Goal: Transaction & Acquisition: Purchase product/service

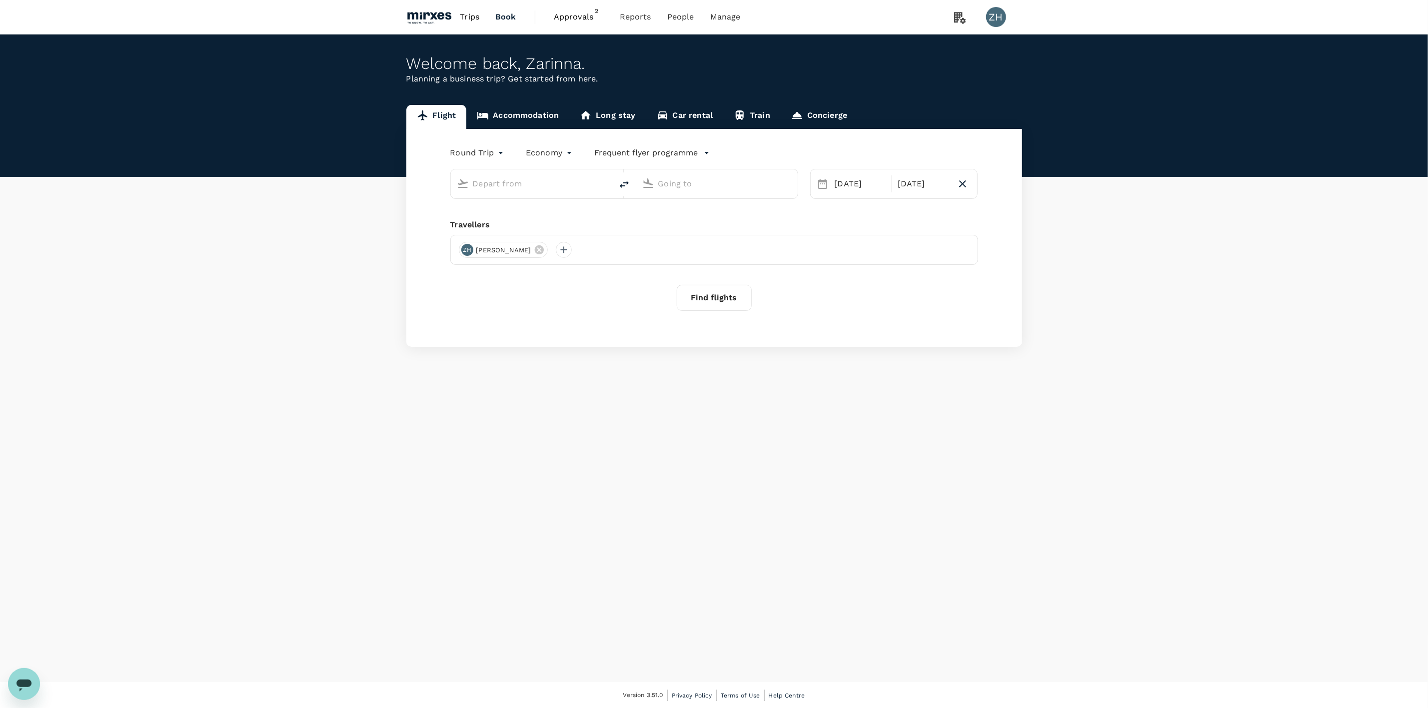
click at [567, 18] on span "Approvals" at bounding box center [579, 17] width 50 height 12
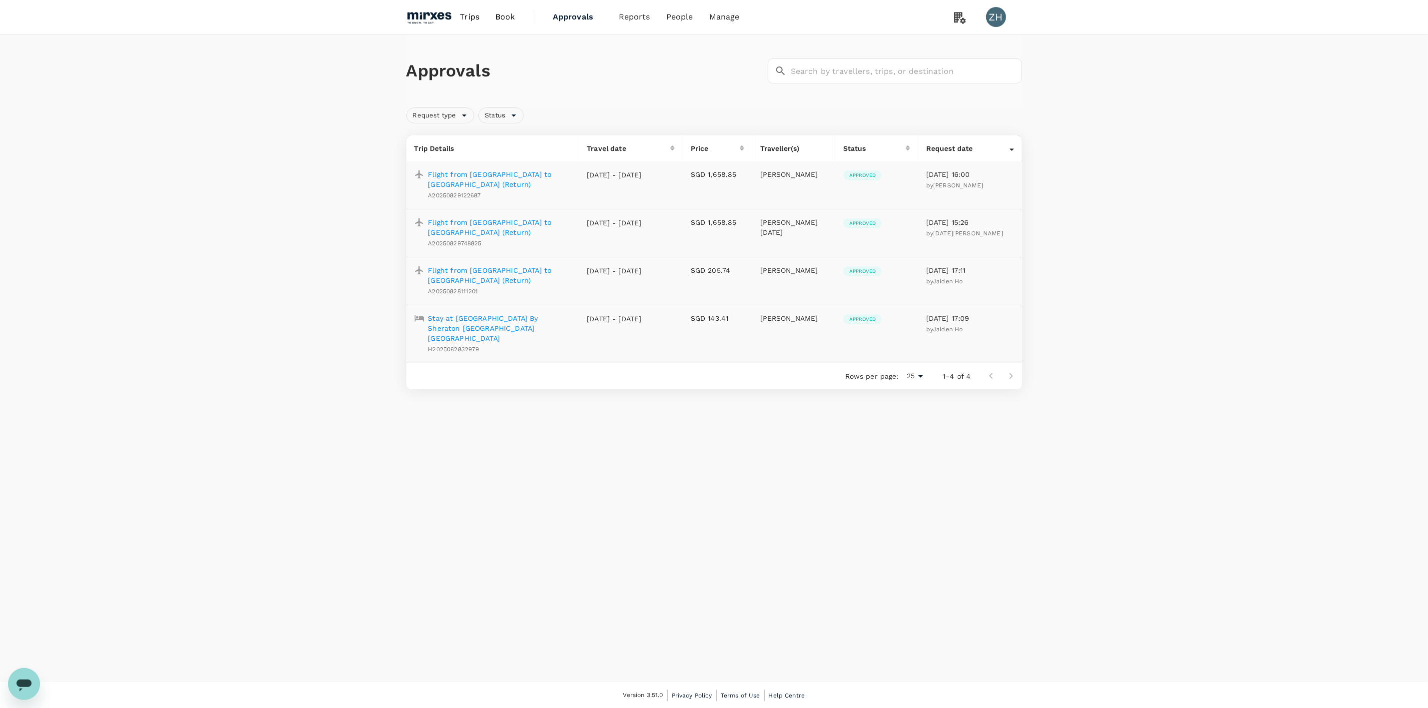
click at [861, 174] on span "Approved" at bounding box center [862, 175] width 38 height 7
click at [513, 171] on p "Flight from [GEOGRAPHIC_DATA] to [GEOGRAPHIC_DATA] (Return)" at bounding box center [499, 179] width 143 height 20
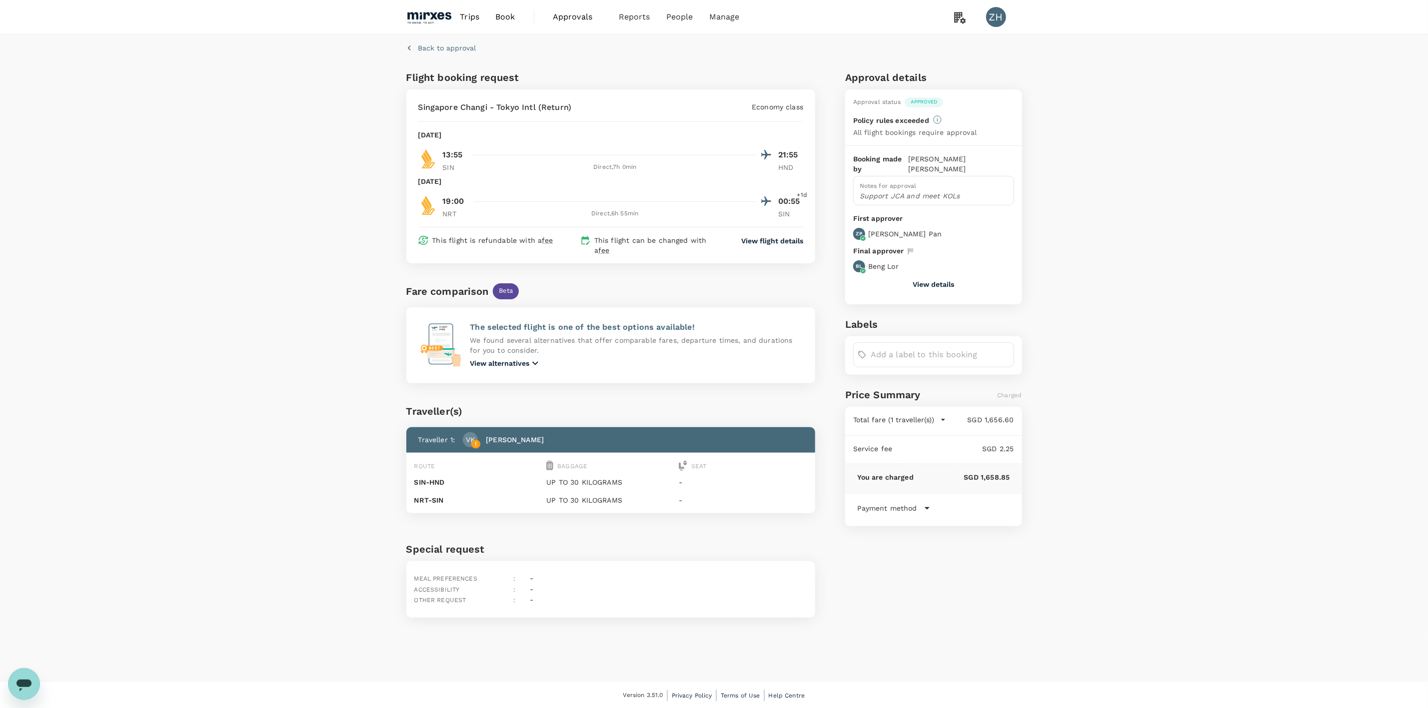
click at [885, 261] on p "[PERSON_NAME]" at bounding box center [883, 266] width 30 height 10
click at [937, 280] on button "View details" at bounding box center [933, 284] width 41 height 8
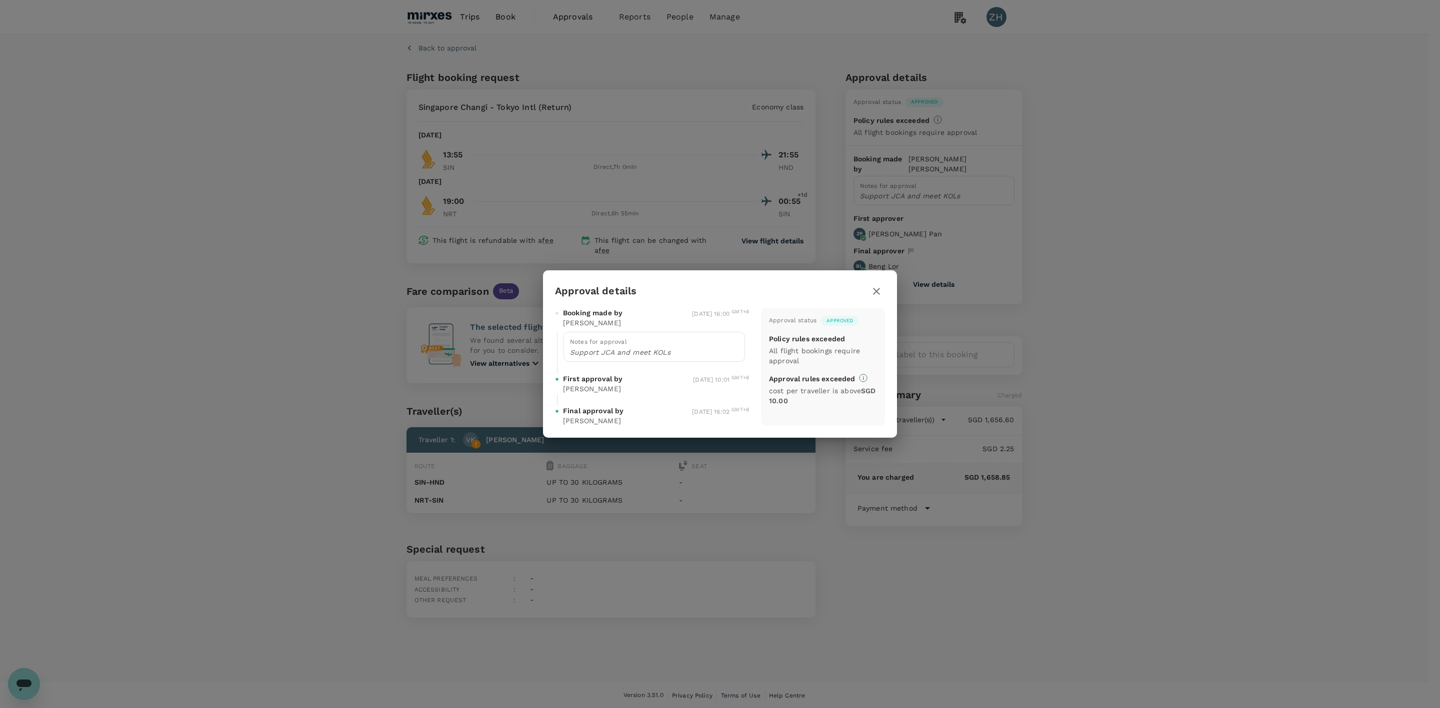
click at [882, 293] on button "button" at bounding box center [876, 291] width 17 height 17
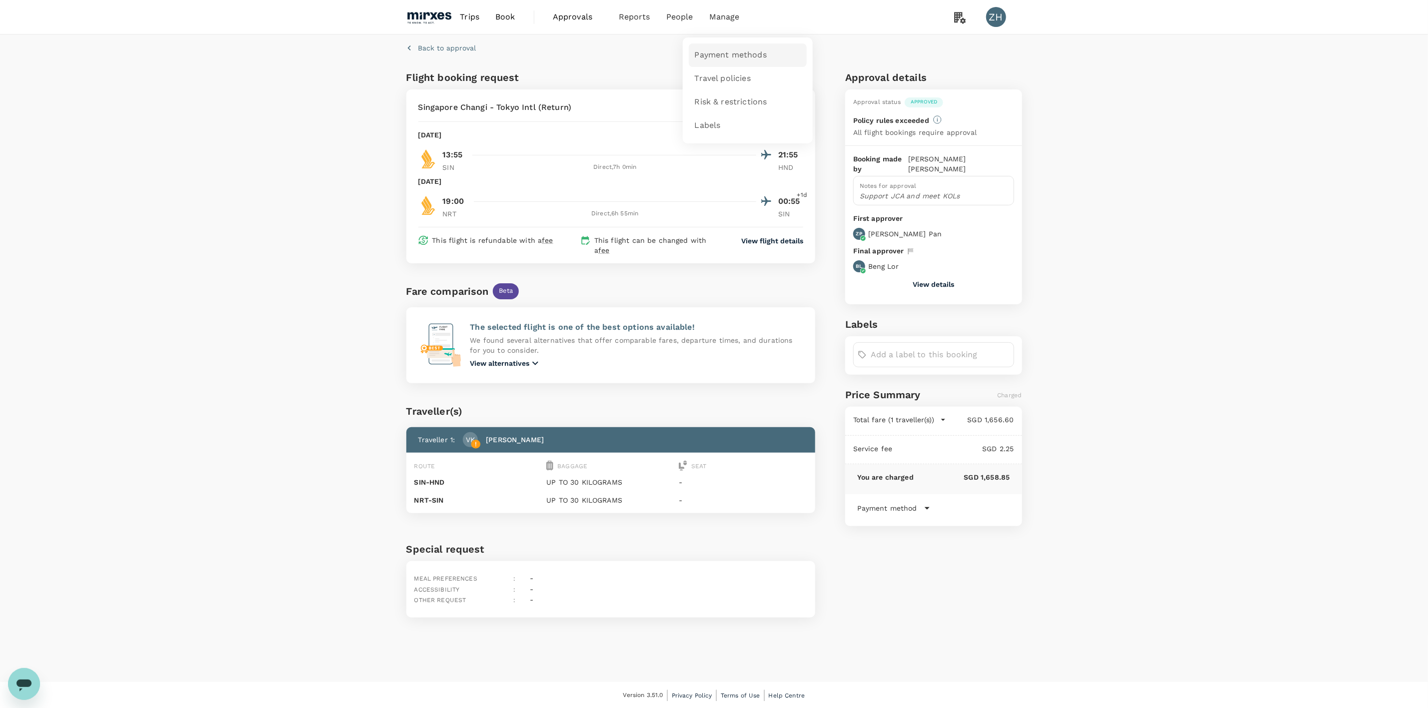
click at [723, 48] on link "Payment methods" at bounding box center [748, 54] width 118 height 23
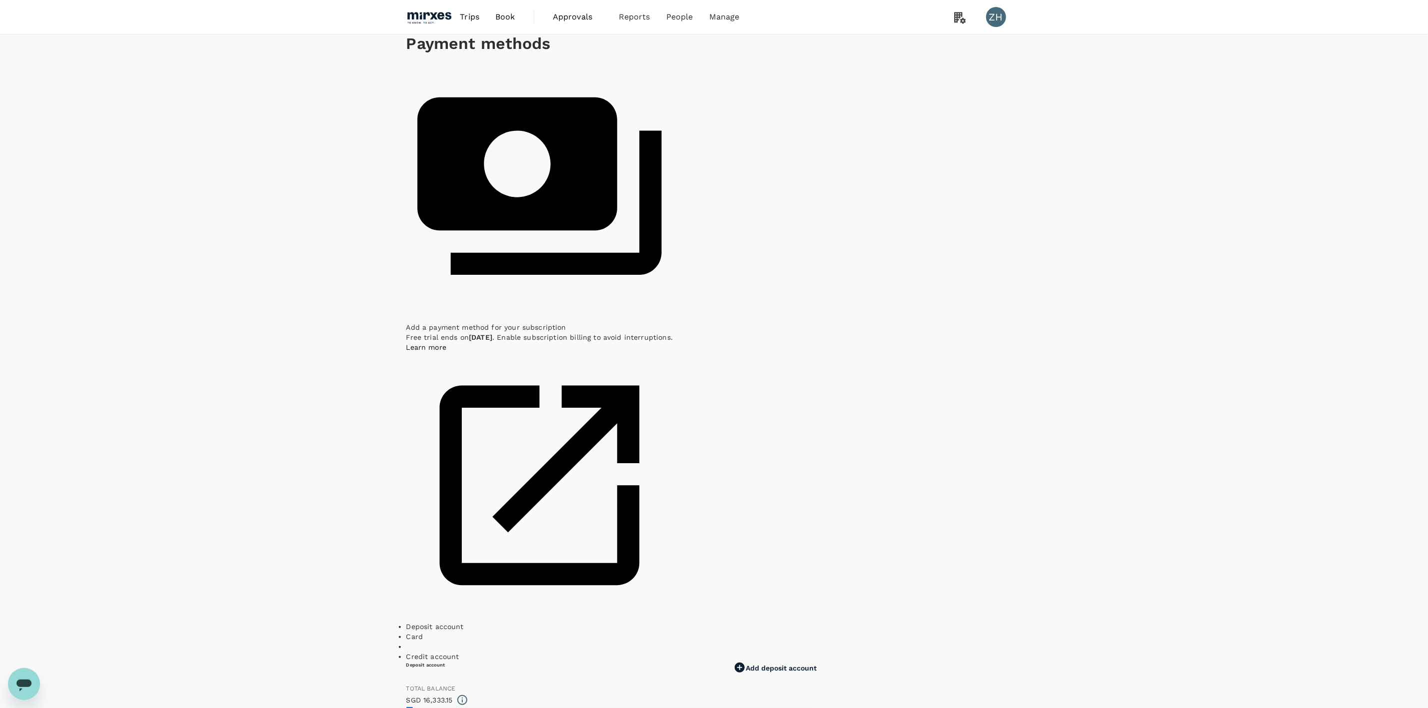
click at [431, 18] on img at bounding box center [429, 17] width 46 height 22
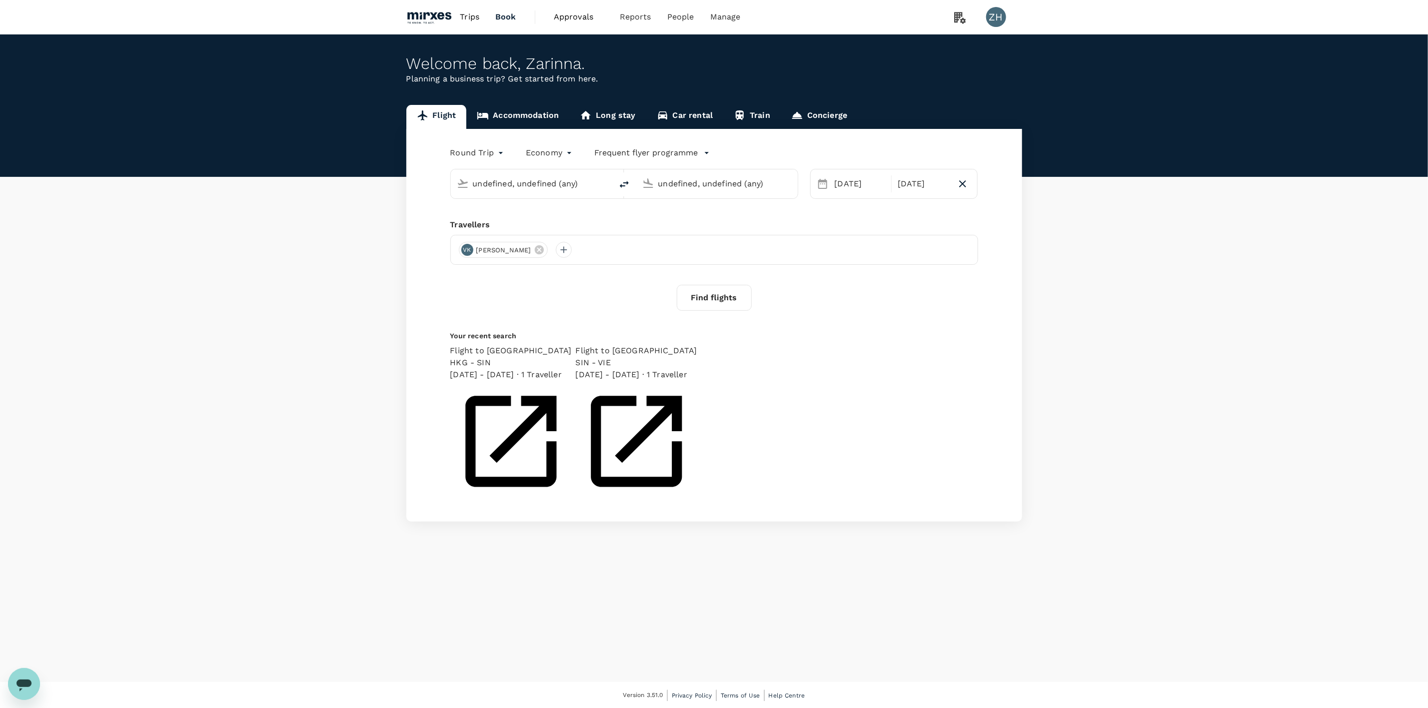
type input "Singapore Changi (SIN)"
type input "[PERSON_NAME] Intl ([GEOGRAPHIC_DATA])"
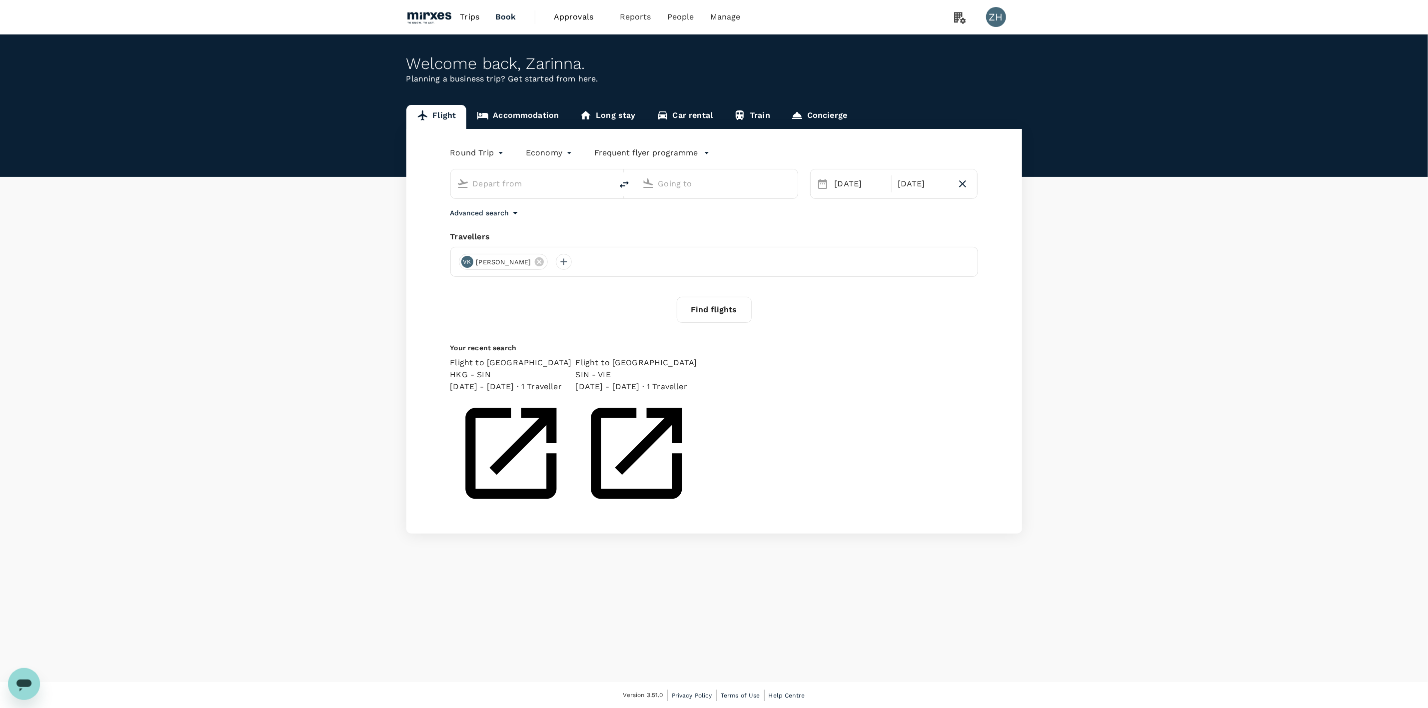
type input "Singapore Changi (SIN)"
type input "[PERSON_NAME] Intl ([GEOGRAPHIC_DATA])"
type input "Singapore Changi (SIN)"
type input "[PERSON_NAME] Intl ([GEOGRAPHIC_DATA])"
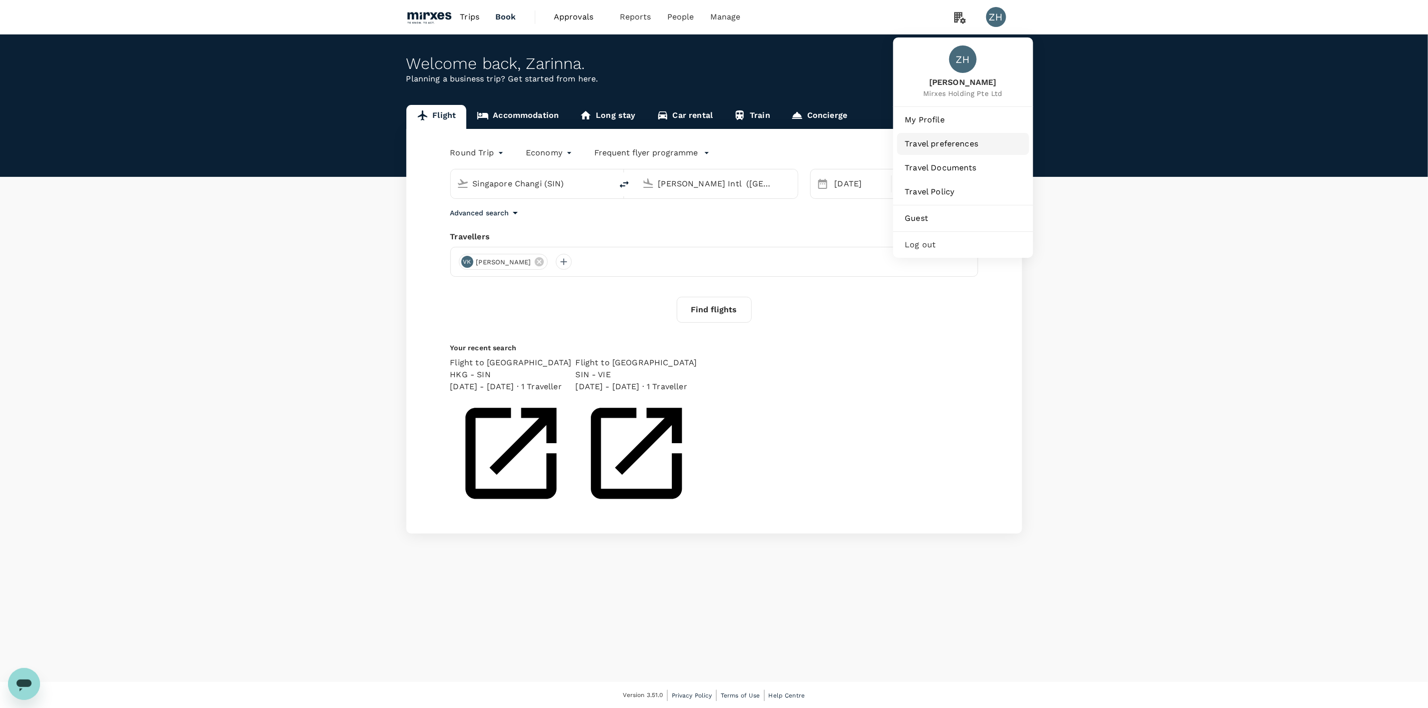
click at [942, 144] on span "Travel preferences" at bounding box center [963, 144] width 116 height 12
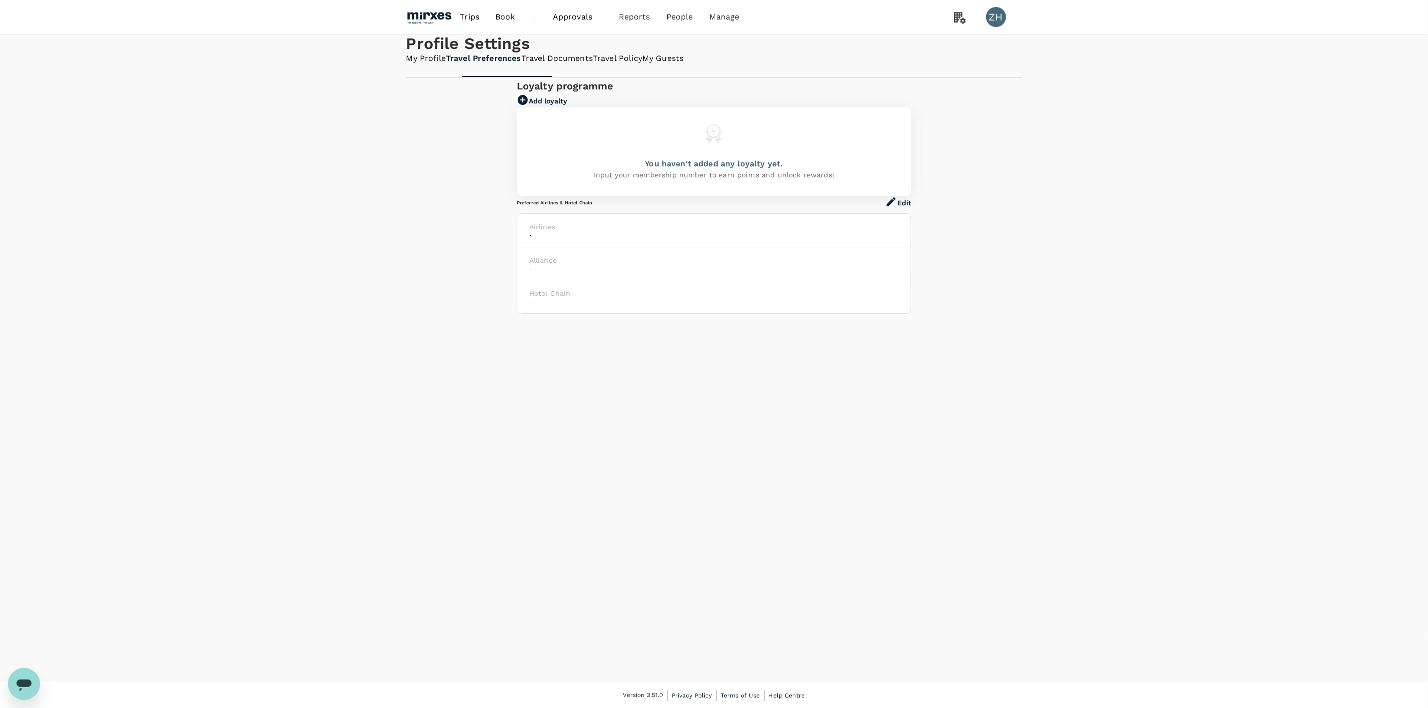
drag, startPoint x: 728, startPoint y: 246, endPoint x: 738, endPoint y: 246, distance: 10.5
click at [729, 180] on p "Input your membership number to earn points and unlock rewards!" at bounding box center [714, 175] width 240 height 10
click at [567, 107] on button "Add loyalty" at bounding box center [542, 100] width 50 height 13
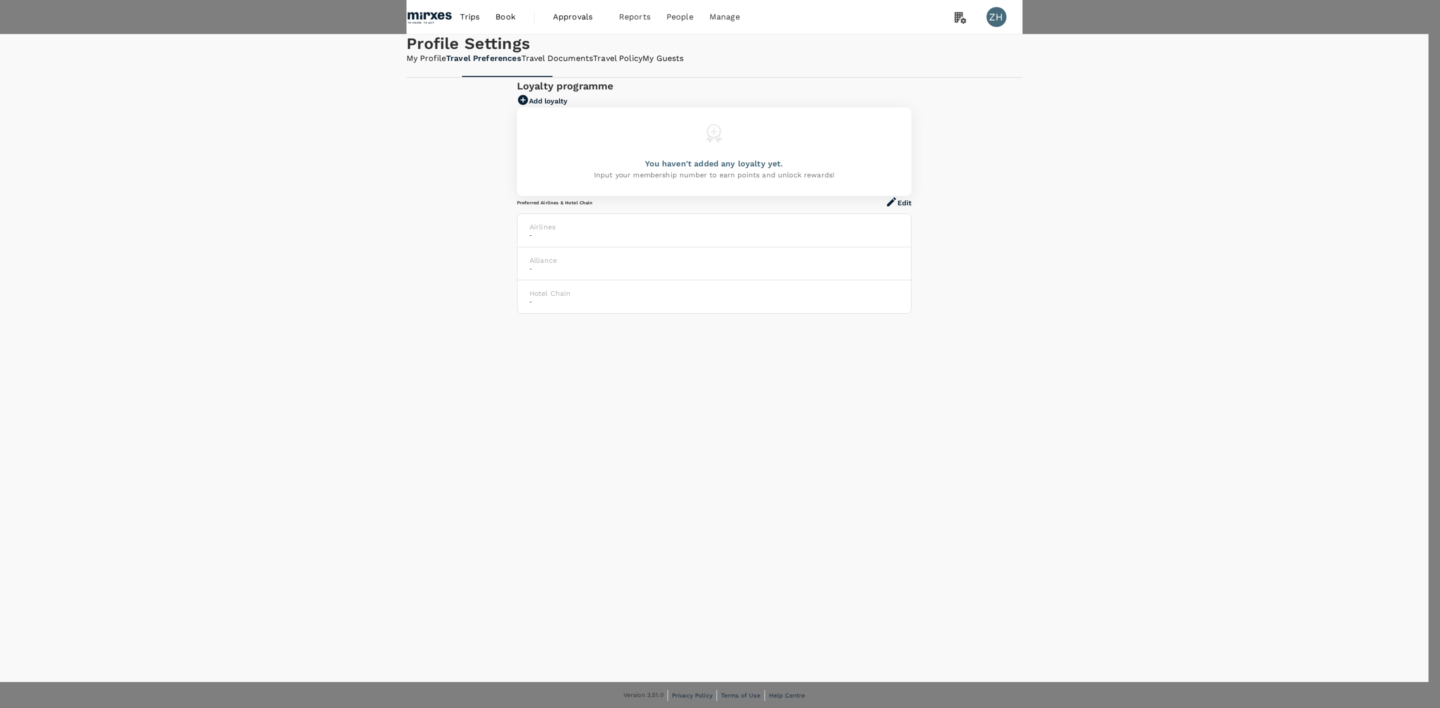
type input "mar"
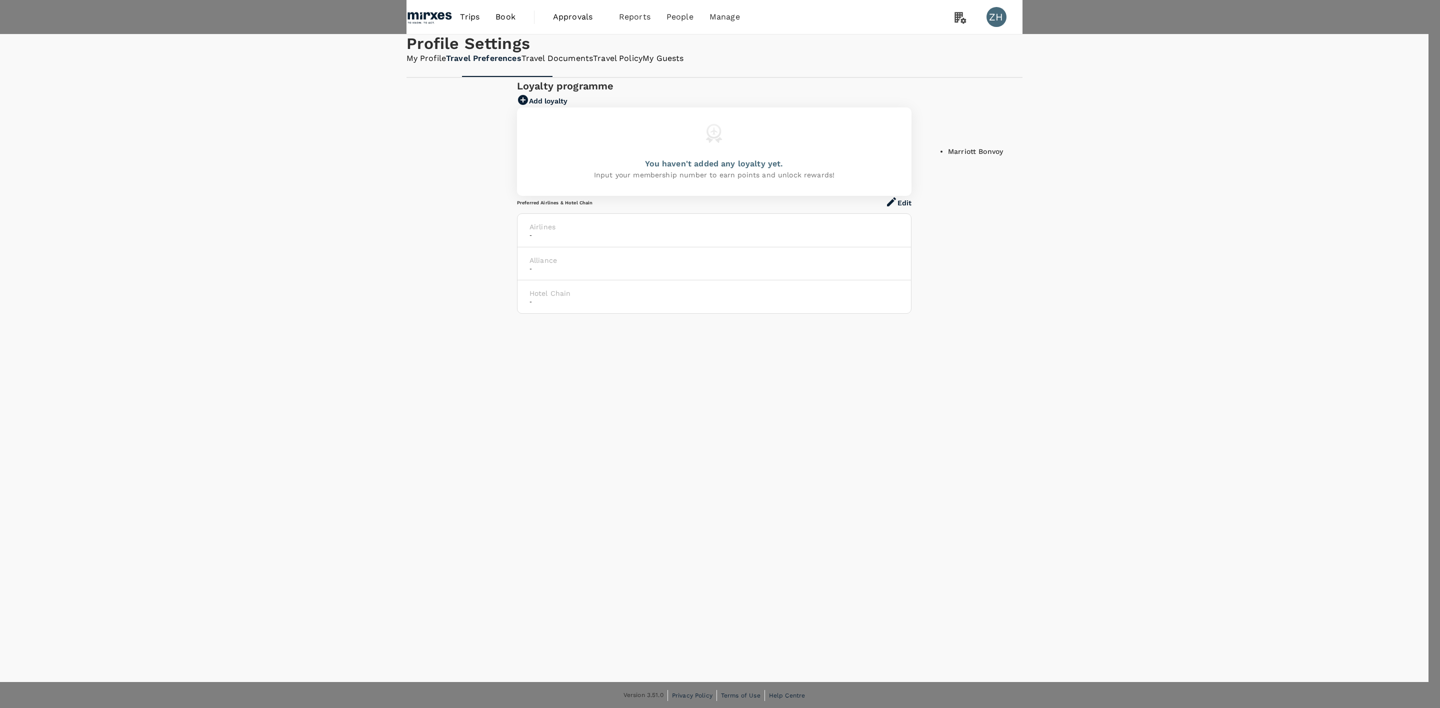
click at [1043, 155] on div "Marriott Bonvoy" at bounding box center [1188, 151] width 480 height 10
type input "Marriott Bonvoy"
type input "asdd"
drag, startPoint x: 988, startPoint y: 181, endPoint x: 537, endPoint y: 124, distance: 454.4
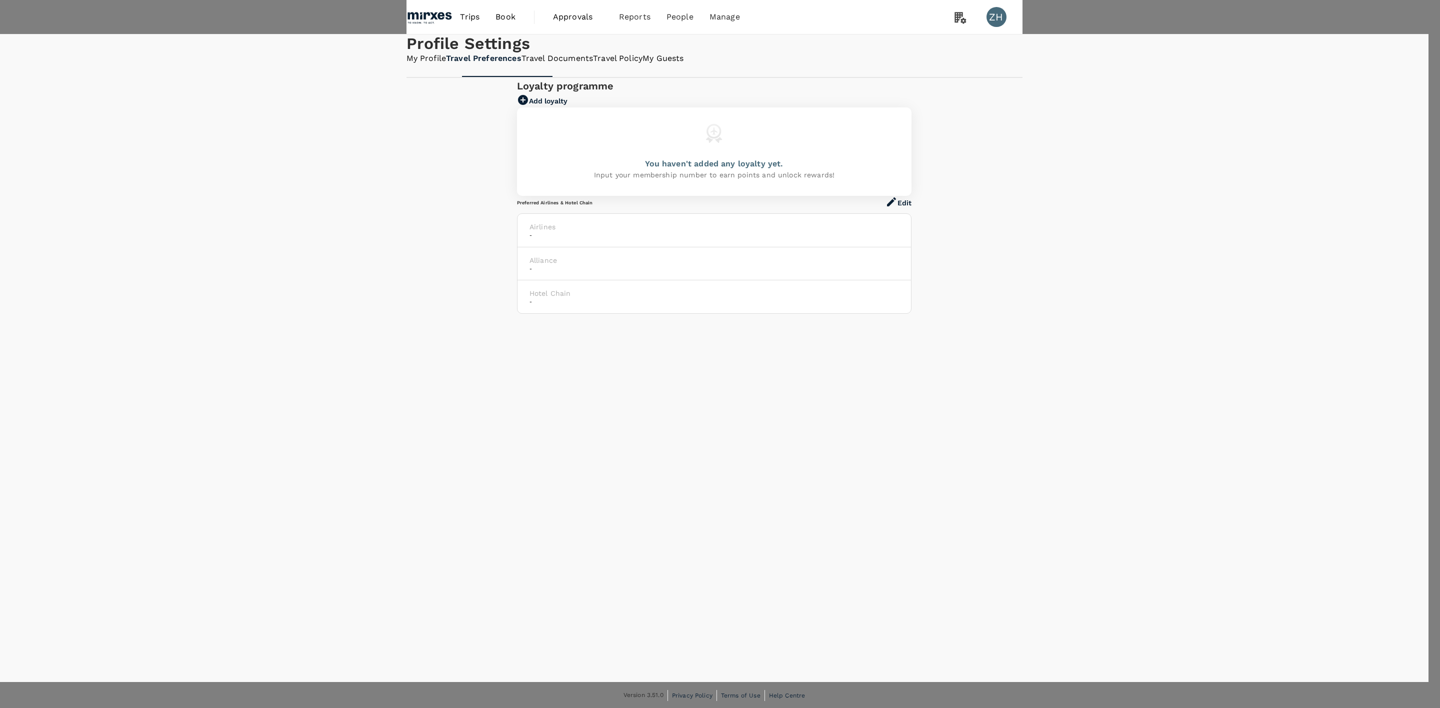
click at [443, 269] on div at bounding box center [720, 354] width 1440 height 708
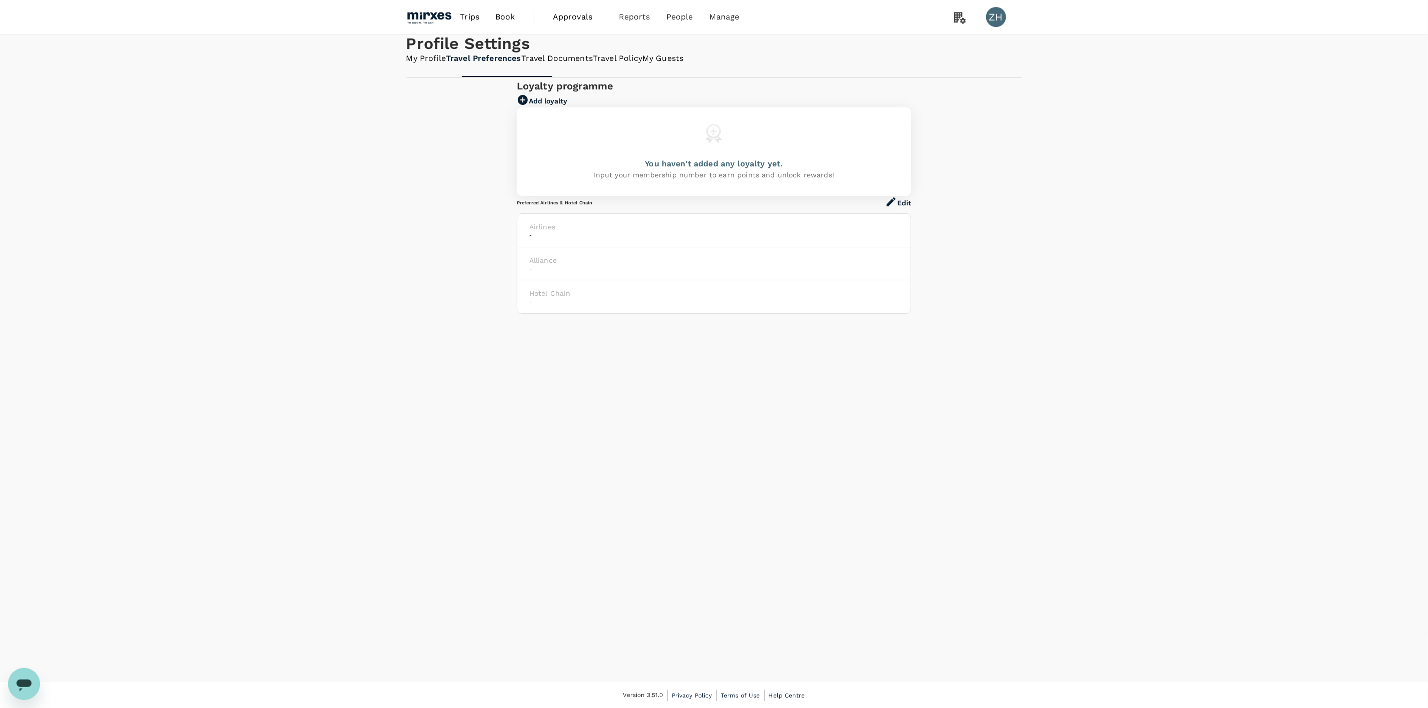
click at [438, 20] on img at bounding box center [429, 17] width 46 height 22
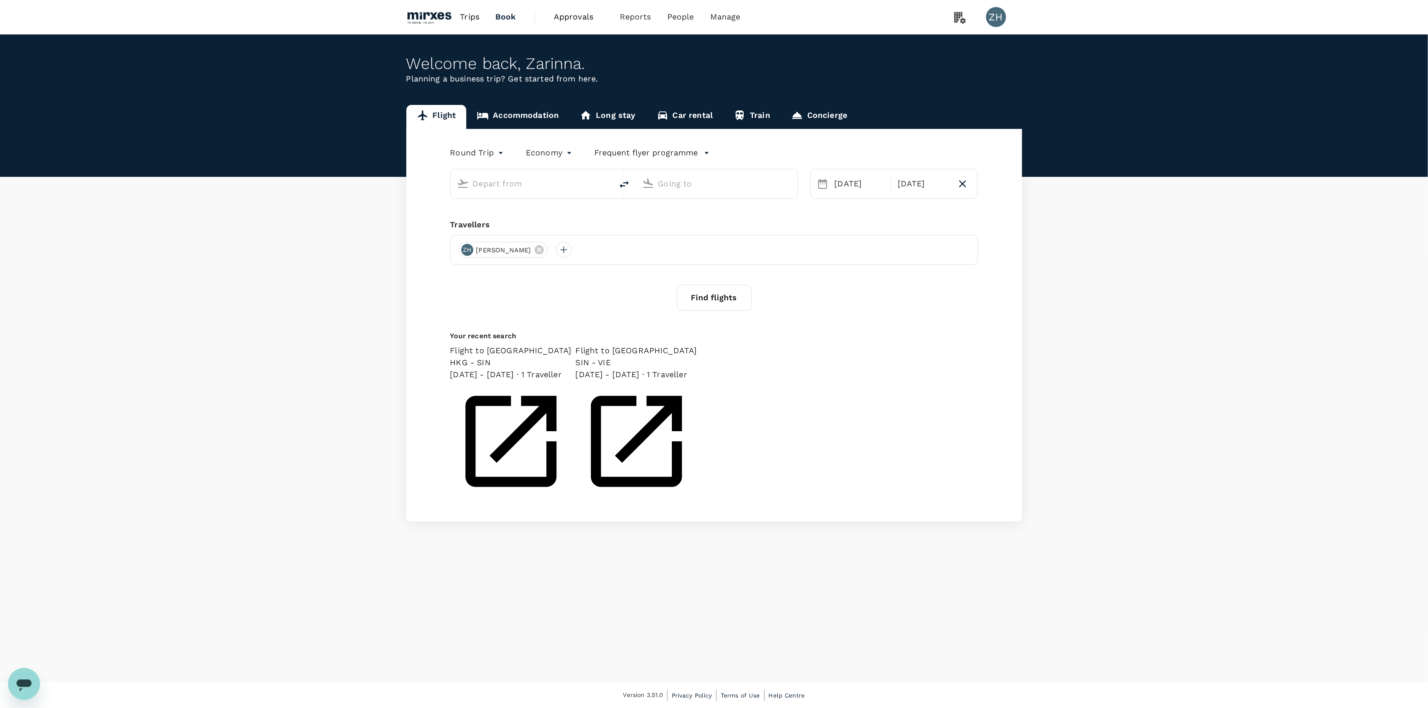
click at [498, 182] on input "text" at bounding box center [532, 183] width 118 height 15
type input "Singapore Changi (SIN)"
type input "[PERSON_NAME] Intl ([GEOGRAPHIC_DATA])"
type input "Singapore Changi (SIN)"
type input "[PERSON_NAME] Intl ([GEOGRAPHIC_DATA])"
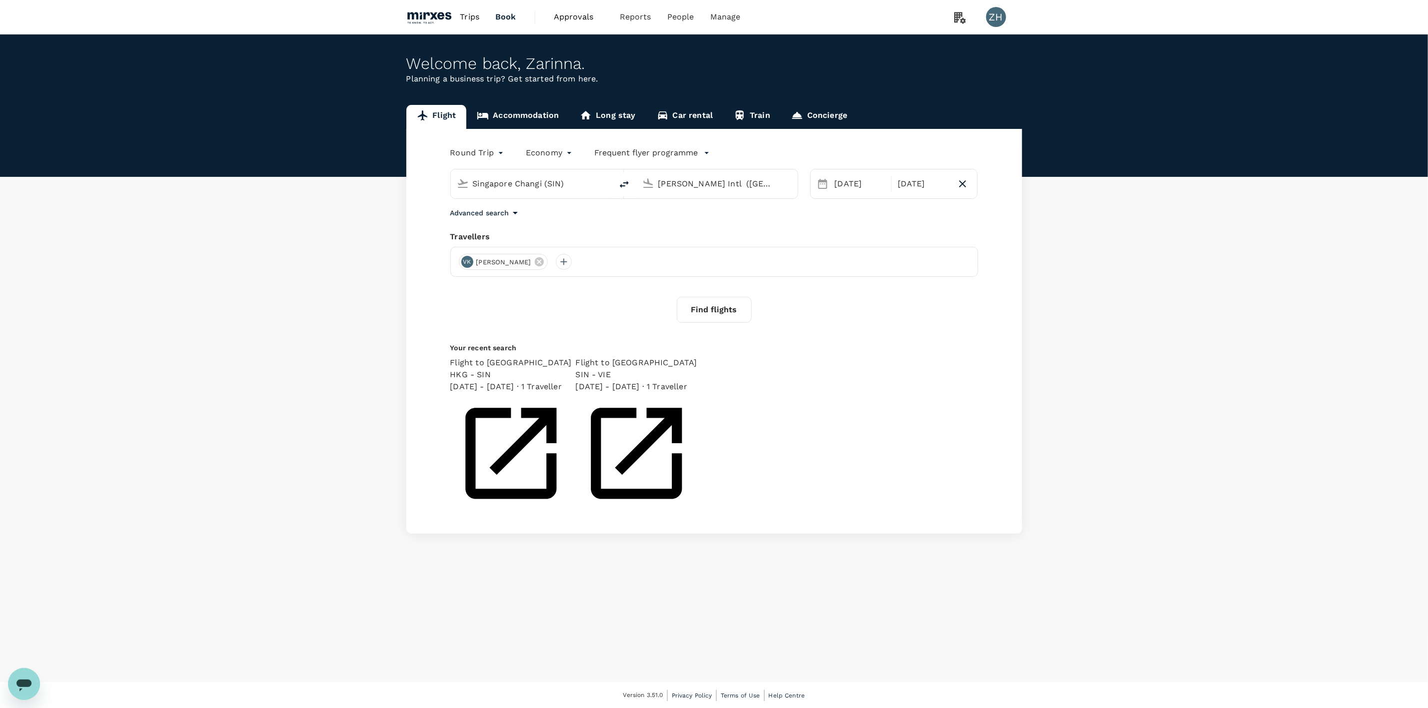
click at [768, 187] on input "[PERSON_NAME] Intl ([GEOGRAPHIC_DATA])" at bounding box center [717, 183] width 118 height 15
click at [812, 495] on div "Welcome back , [GEOGRAPHIC_DATA] . Planning a business trip? Get started from h…" at bounding box center [714, 358] width 1428 height 648
click at [726, 193] on div "[PERSON_NAME] Intl ([GEOGRAPHIC_DATA])" at bounding box center [714, 182] width 153 height 22
click at [729, 185] on input "[PERSON_NAME] Intl ([GEOGRAPHIC_DATA])" at bounding box center [717, 183] width 118 height 15
click at [747, 188] on input "[PERSON_NAME] Intl ([GEOGRAPHIC_DATA])" at bounding box center [717, 183] width 118 height 15
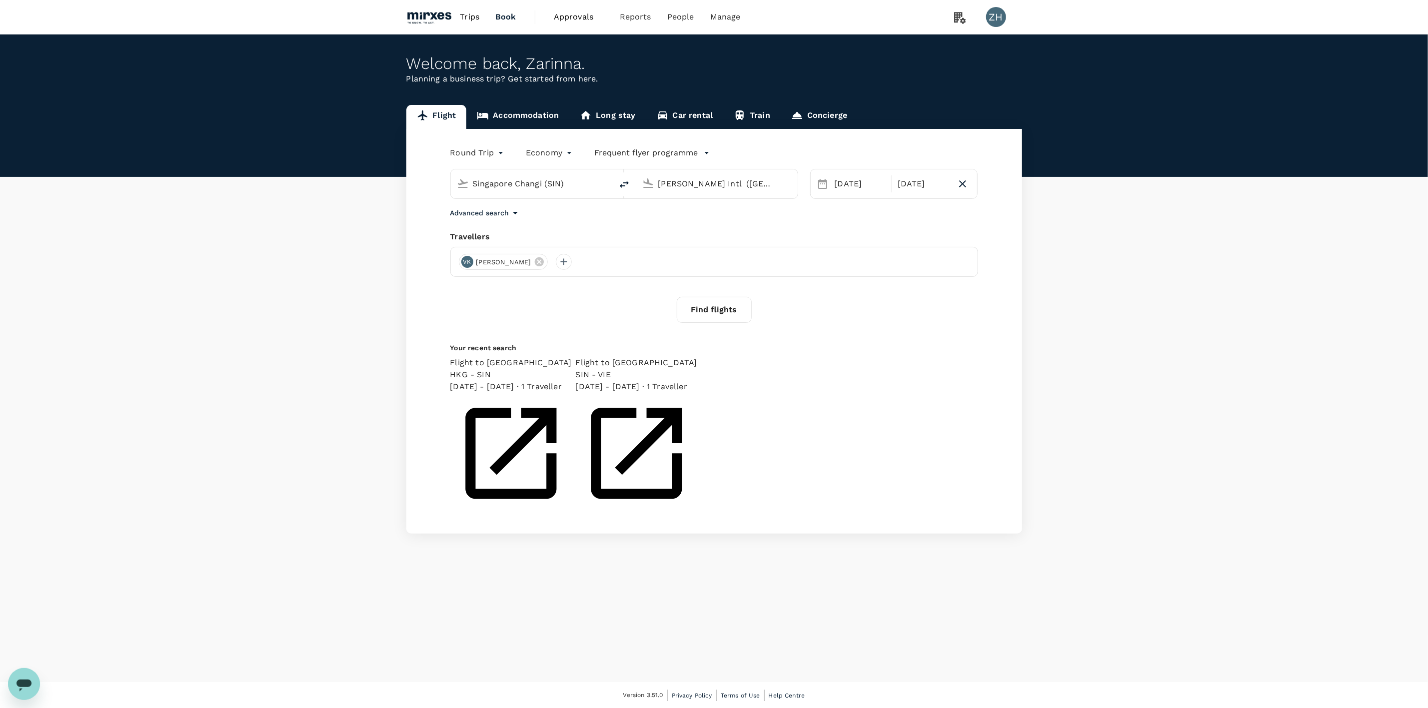
click at [775, 185] on input "[PERSON_NAME] Intl ([GEOGRAPHIC_DATA])" at bounding box center [717, 183] width 118 height 15
click at [764, 189] on input "[PERSON_NAME] Intl ([GEOGRAPHIC_DATA])" at bounding box center [717, 183] width 118 height 15
click at [645, 179] on icon at bounding box center [648, 183] width 12 height 12
click at [715, 186] on input "[PERSON_NAME] Intl ([GEOGRAPHIC_DATA])" at bounding box center [717, 183] width 118 height 15
drag, startPoint x: 785, startPoint y: 180, endPoint x: 552, endPoint y: 183, distance: 232.4
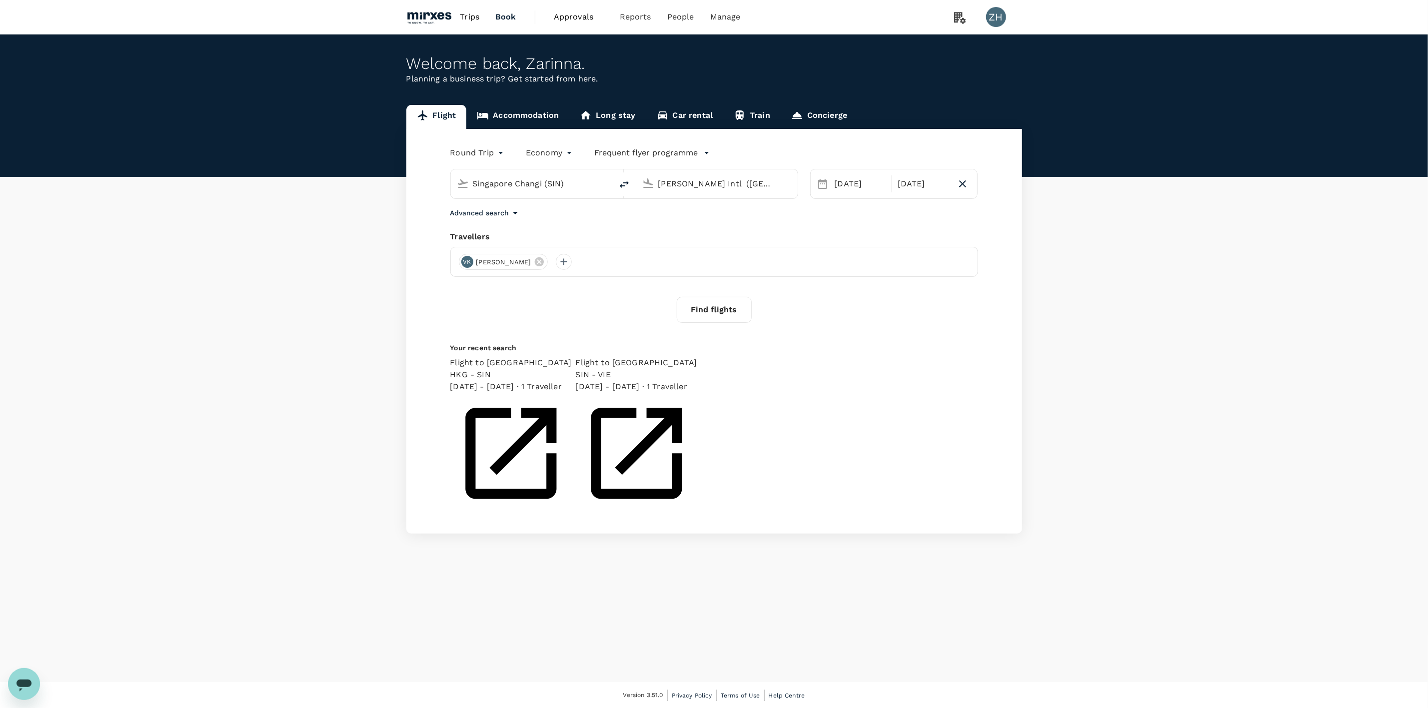
click at [552, 183] on div "Singapore Changi (SIN) [PERSON_NAME] Intl ([GEOGRAPHIC_DATA])" at bounding box center [624, 184] width 348 height 30
click at [535, 264] on icon at bounding box center [539, 261] width 9 height 9
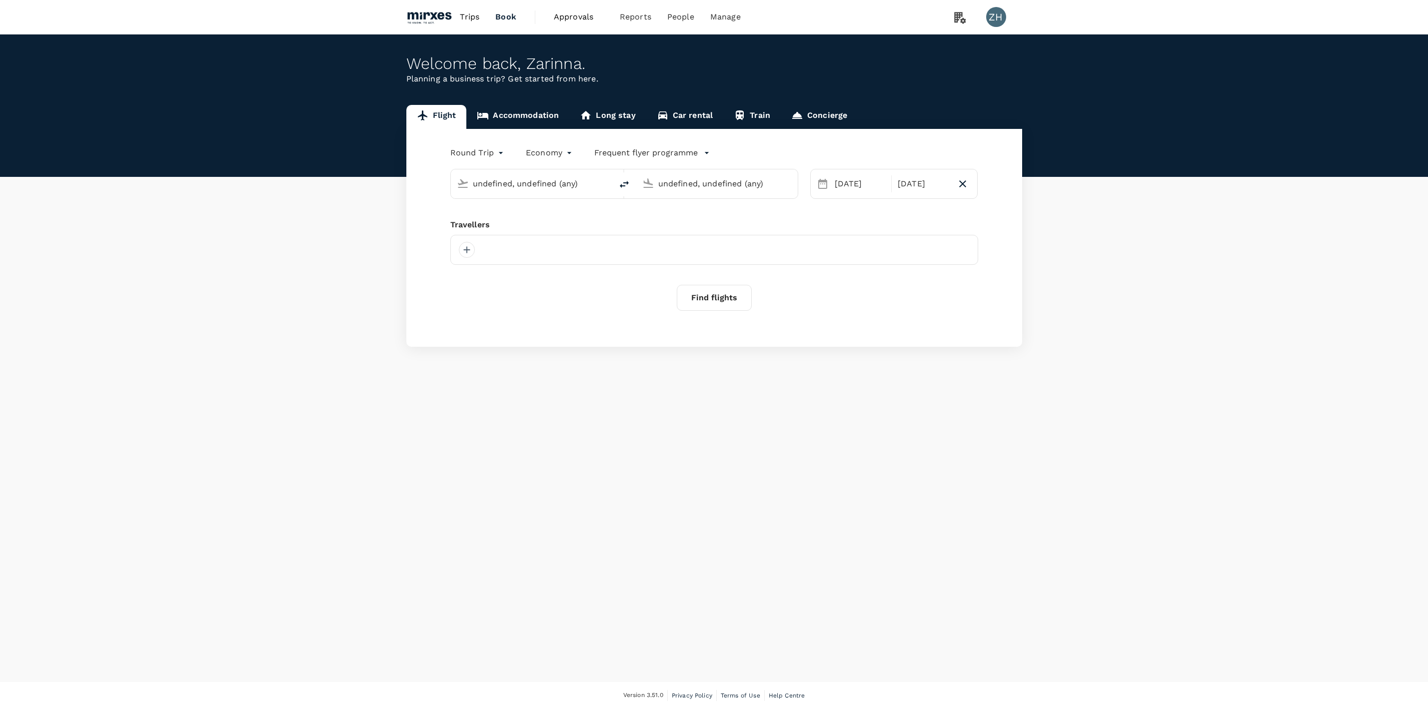
type input "Singapore Changi (SIN)"
type input "[PERSON_NAME] Intl ([GEOGRAPHIC_DATA])"
click at [532, 195] on div at bounding box center [531, 183] width 161 height 29
click at [543, 183] on input "text" at bounding box center [532, 183] width 118 height 15
type input "Singapore Changi (SIN)"
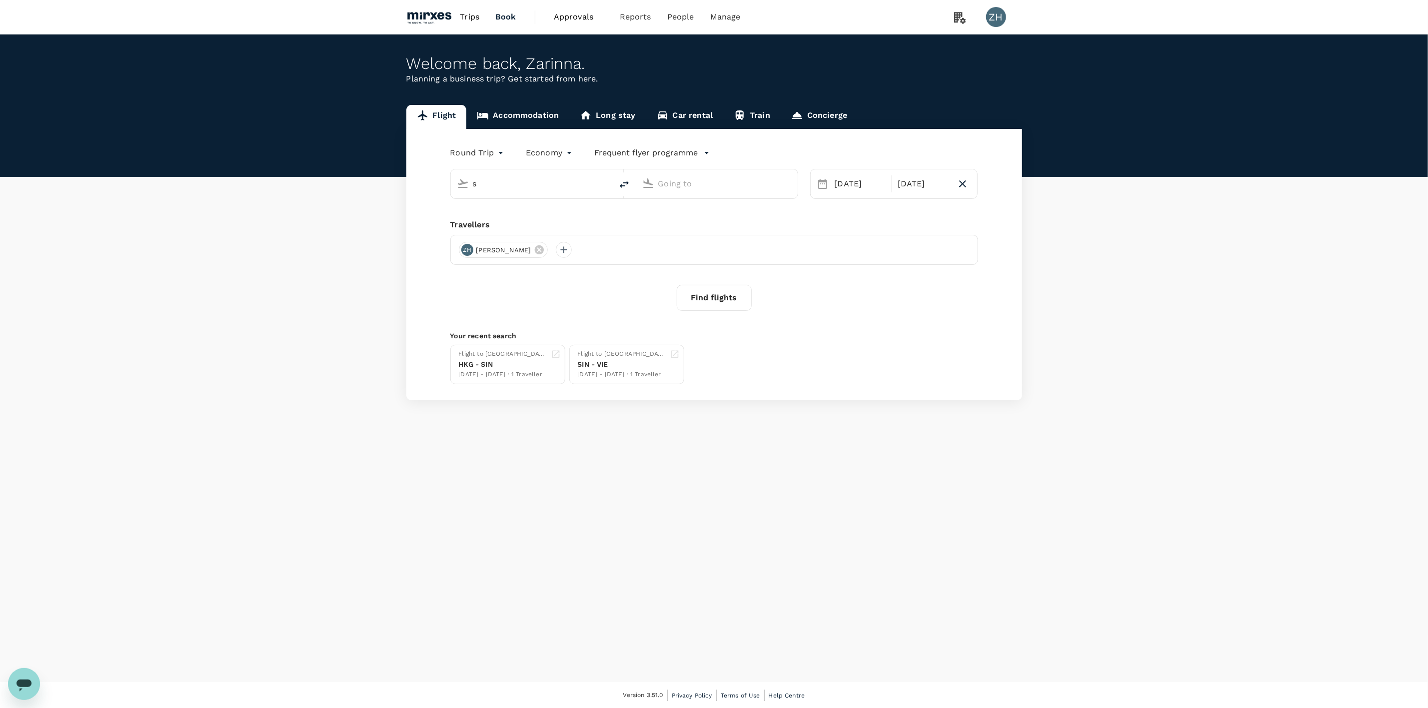
type input "[PERSON_NAME] Intl ([GEOGRAPHIC_DATA])"
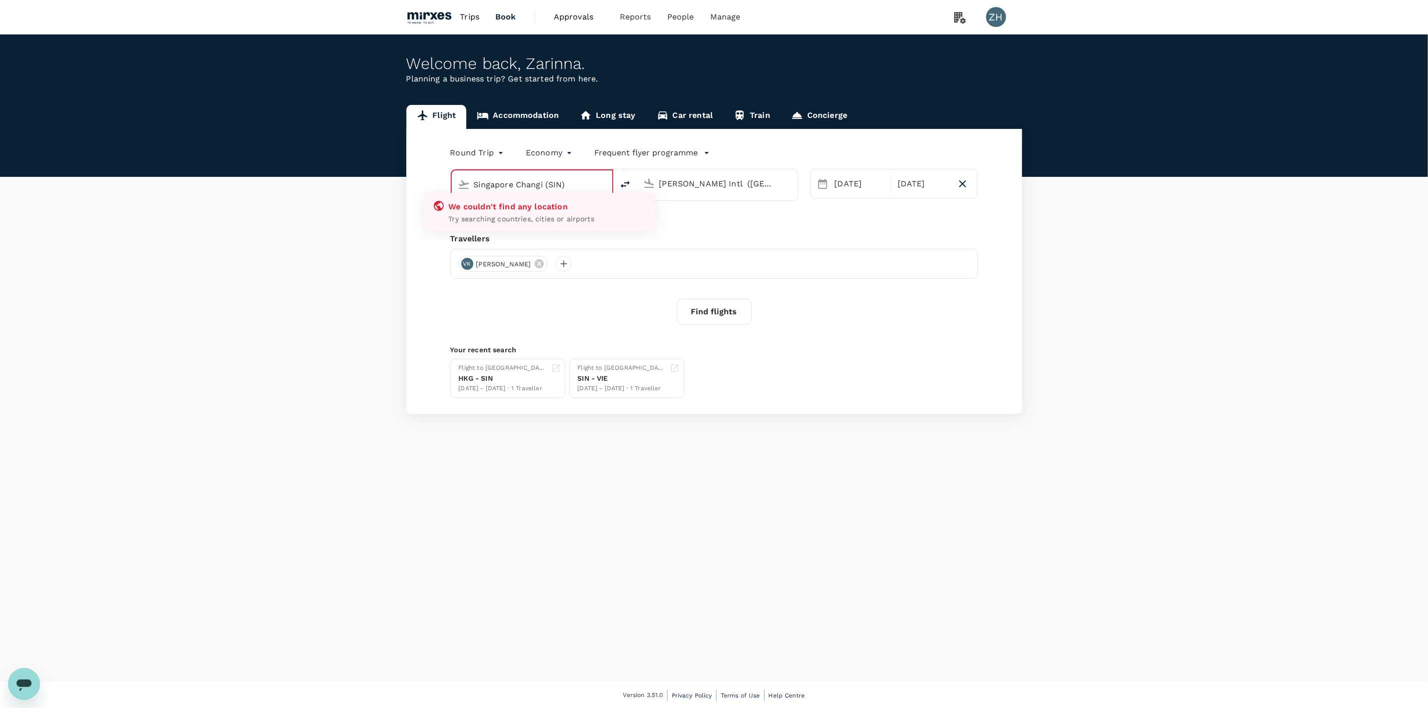
type input "Singapore Changi (SIN)"
click at [740, 183] on input "[PERSON_NAME] Intl ([GEOGRAPHIC_DATA])" at bounding box center [717, 183] width 118 height 15
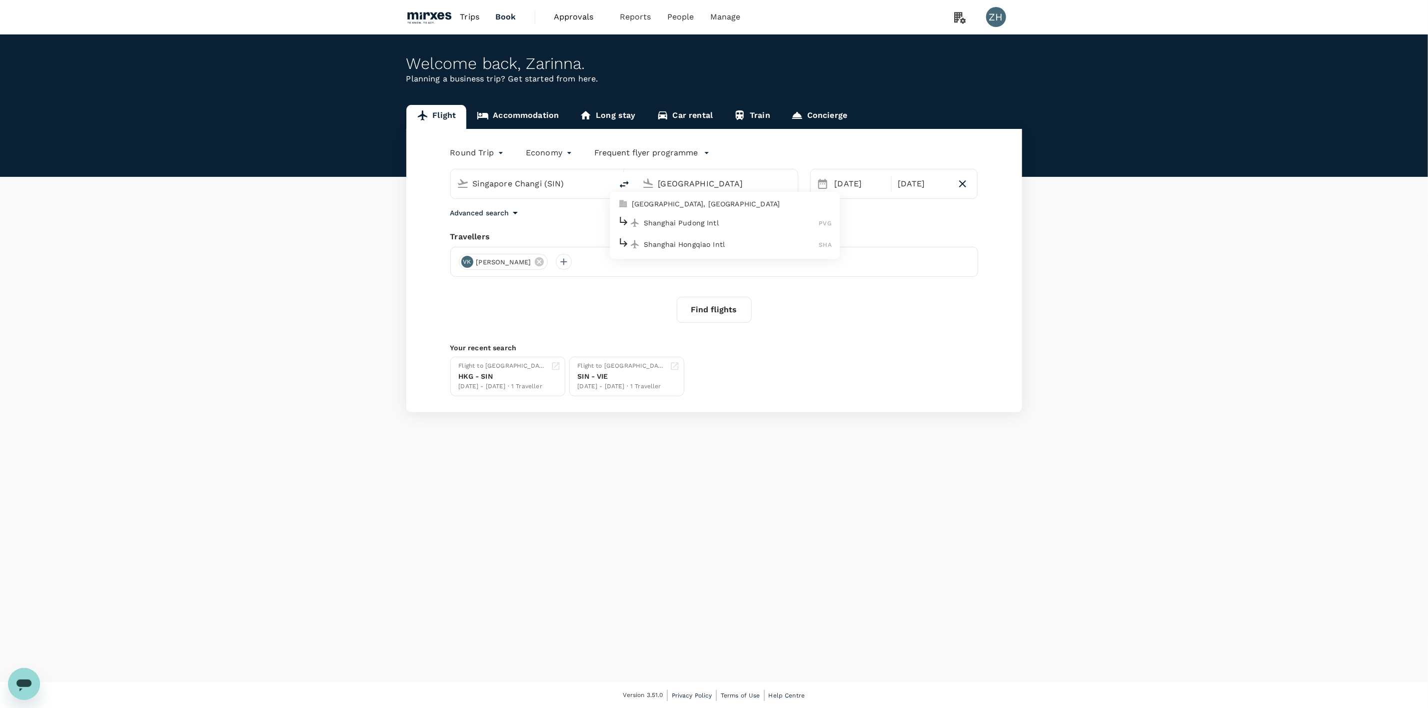
click at [743, 225] on p "Shanghai Pudong Intl" at bounding box center [731, 223] width 175 height 10
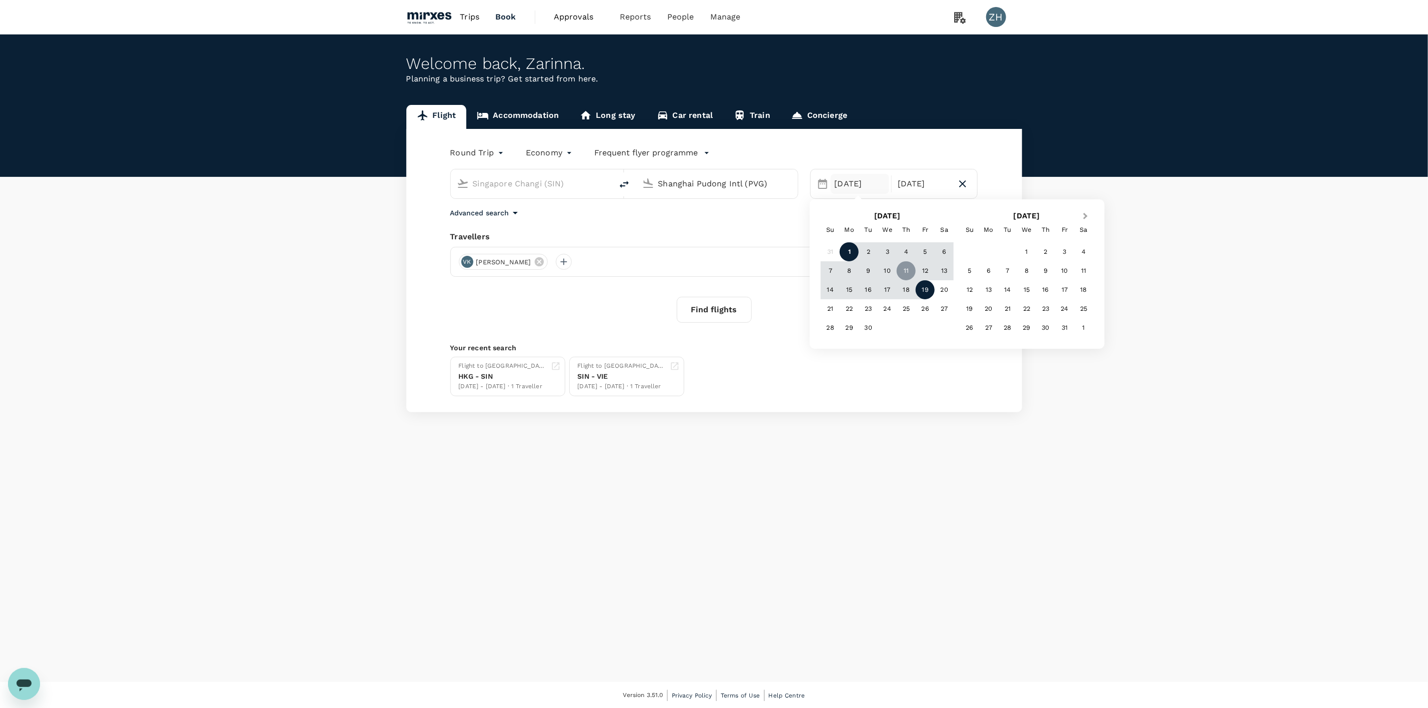
type input "Shanghai Pudong Intl (PVG)"
click at [1082, 219] on button "Next Month" at bounding box center [1087, 217] width 16 height 16
click at [1052, 328] on div "27" at bounding box center [1045, 327] width 19 height 19
click at [1032, 255] on div "3" at bounding box center [1026, 251] width 19 height 19
click at [534, 261] on icon at bounding box center [539, 261] width 11 height 11
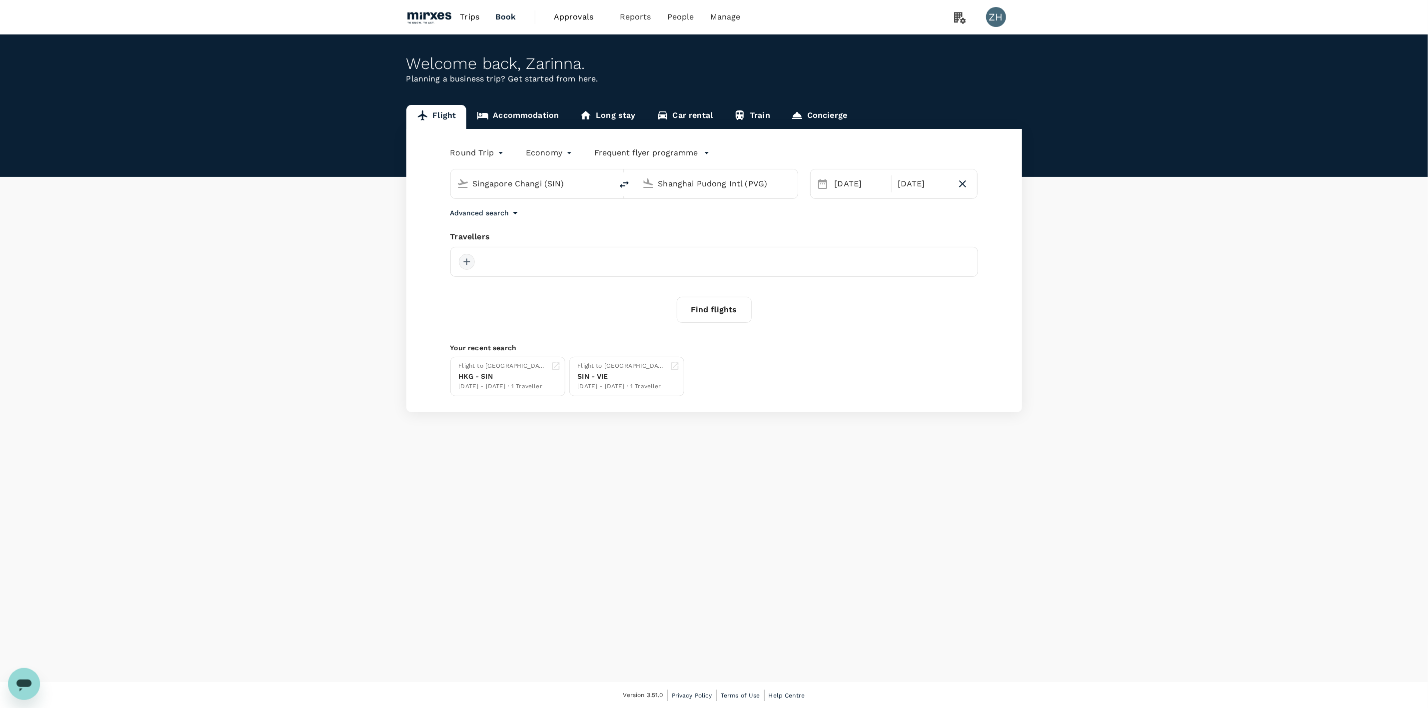
click at [462, 265] on div at bounding box center [467, 262] width 16 height 16
click at [486, 285] on input "z" at bounding box center [455, 290] width 142 height 16
type input "zarinna"
click at [384, 327] on input "checkbox" at bounding box center [388, 330] width 21 height 21
checkbox input "true"
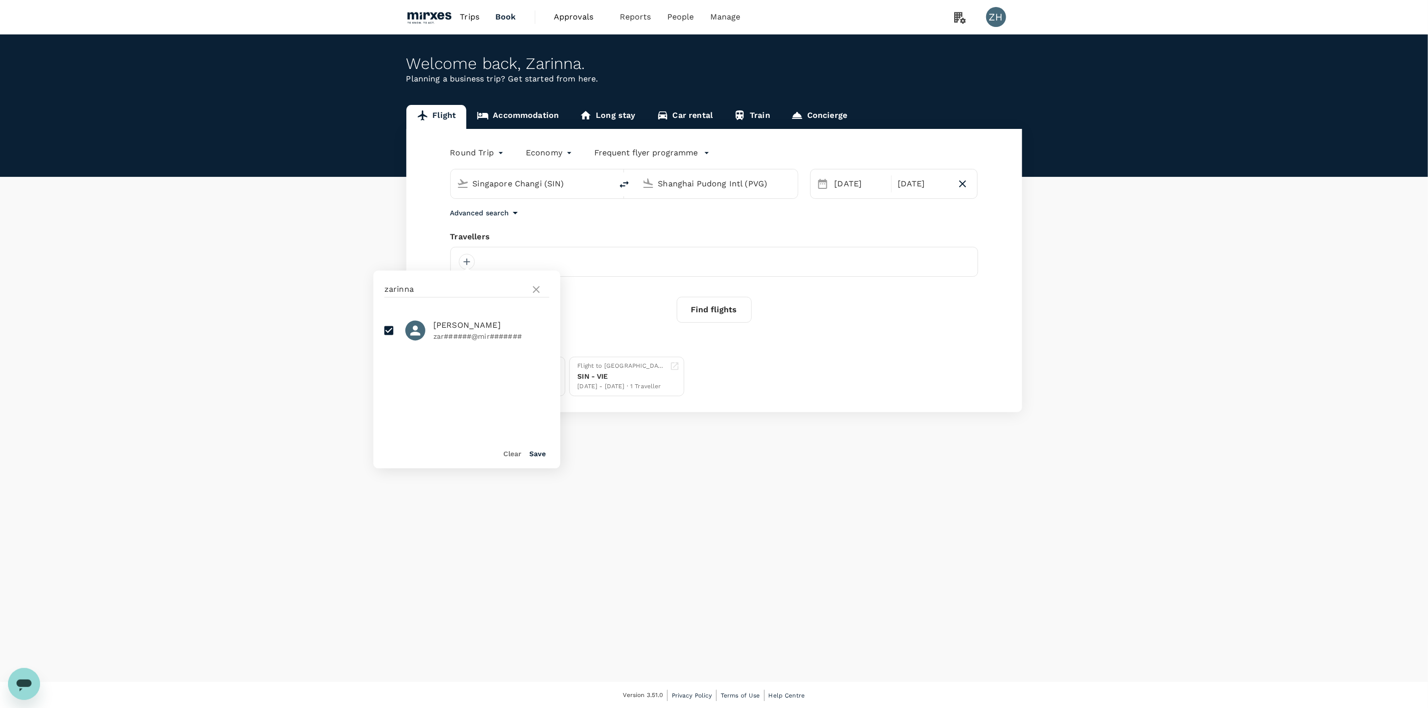
click at [697, 321] on button "Find flights" at bounding box center [714, 310] width 75 height 26
click at [739, 310] on button "Find flights" at bounding box center [714, 310] width 75 height 26
click at [465, 264] on div at bounding box center [467, 262] width 16 height 16
drag, startPoint x: 455, startPoint y: 329, endPoint x: 552, endPoint y: 423, distance: 135.7
click at [561, 416] on div "Welcome back , Zarinna . Planning a business trip? Get started from here. Fligh…" at bounding box center [714, 358] width 1428 height 648
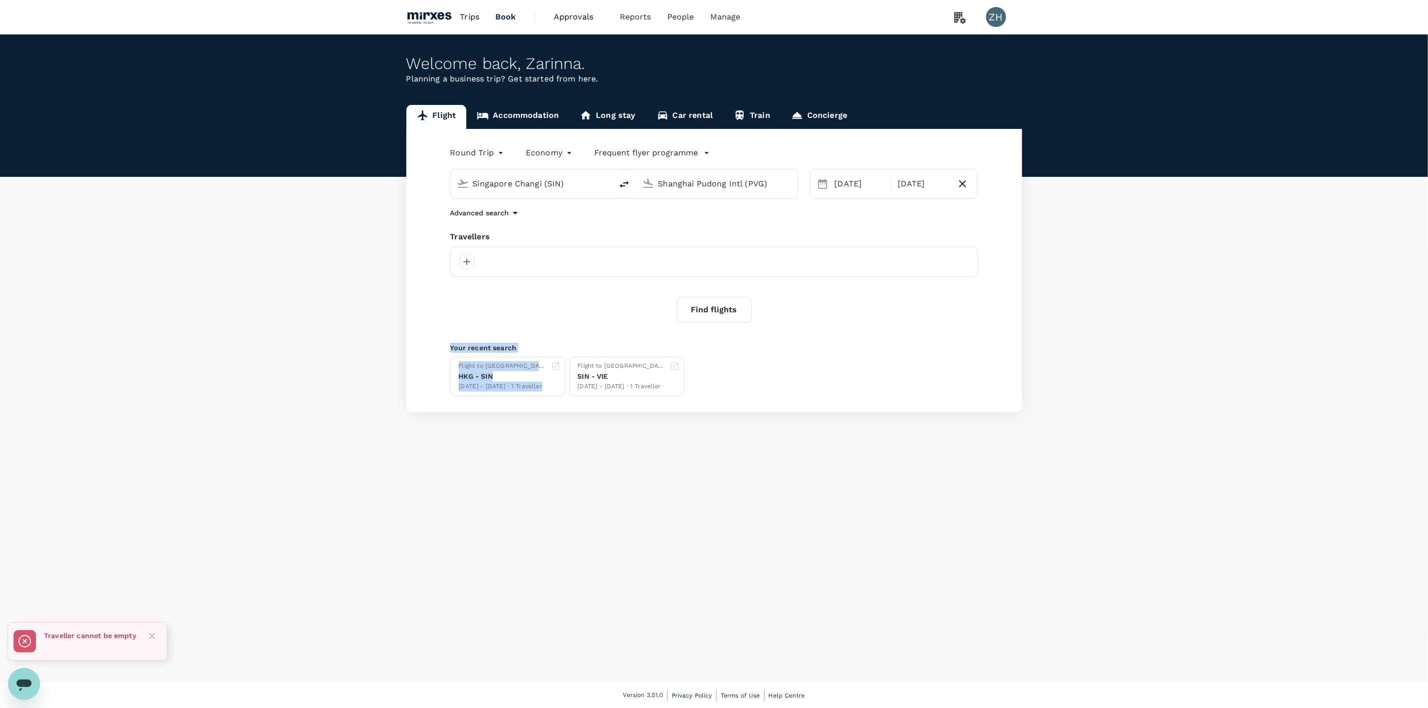
click at [509, 266] on div at bounding box center [714, 262] width 528 height 30
click at [465, 265] on div at bounding box center [467, 262] width 16 height 16
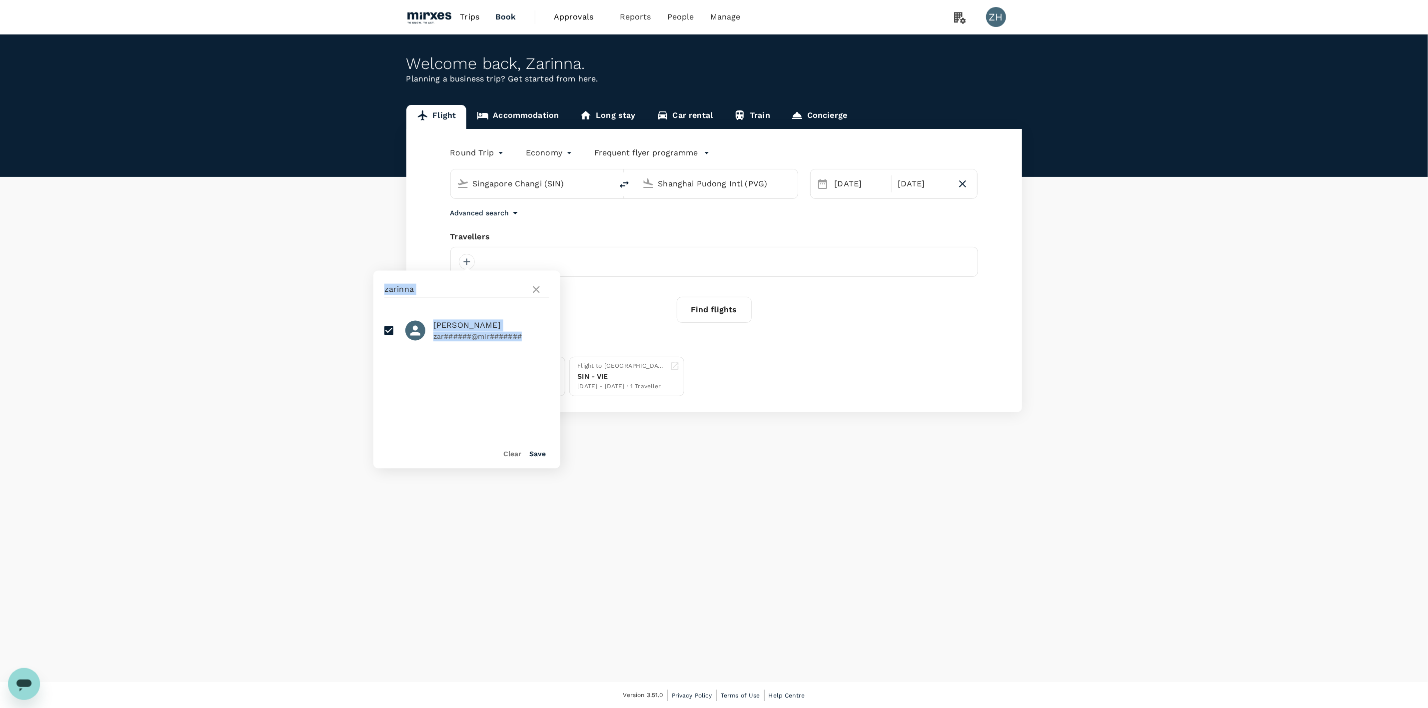
click at [536, 457] on button "Save" at bounding box center [537, 454] width 16 height 8
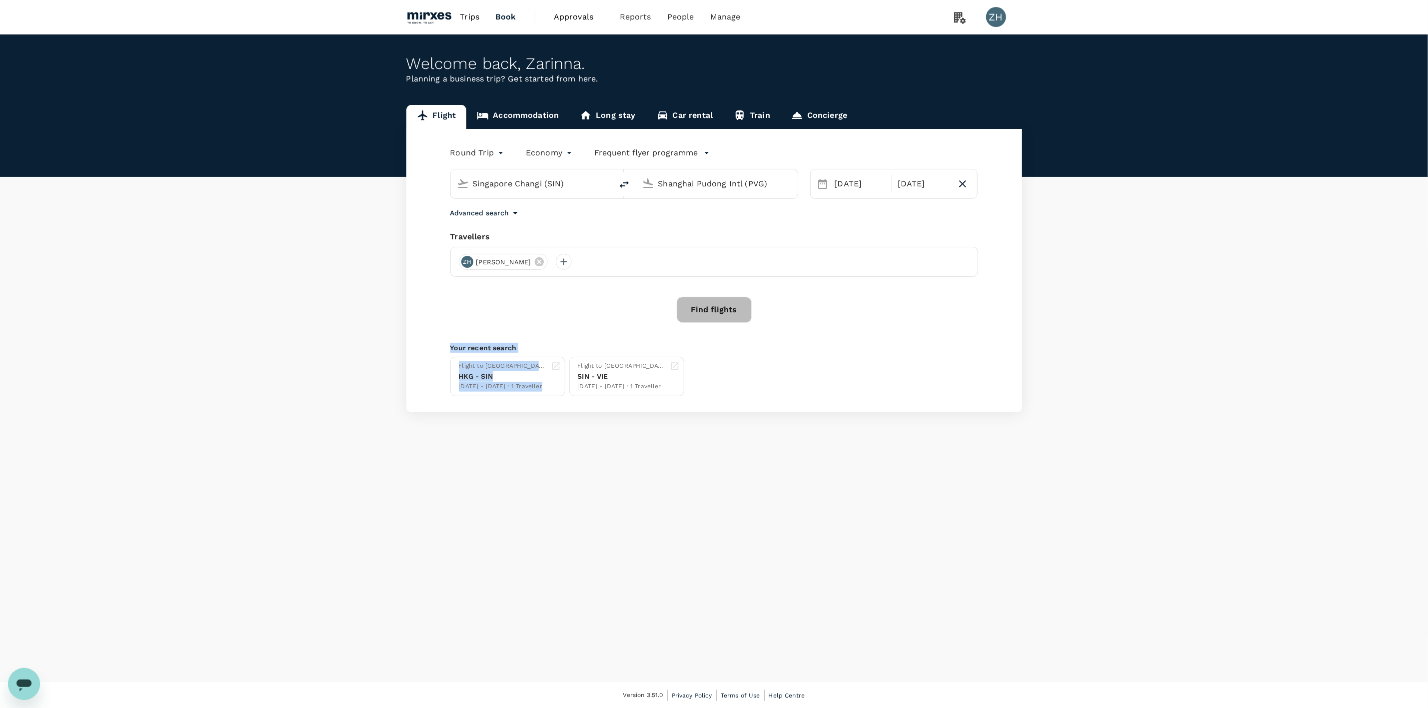
click at [723, 311] on button "Find flights" at bounding box center [714, 310] width 75 height 26
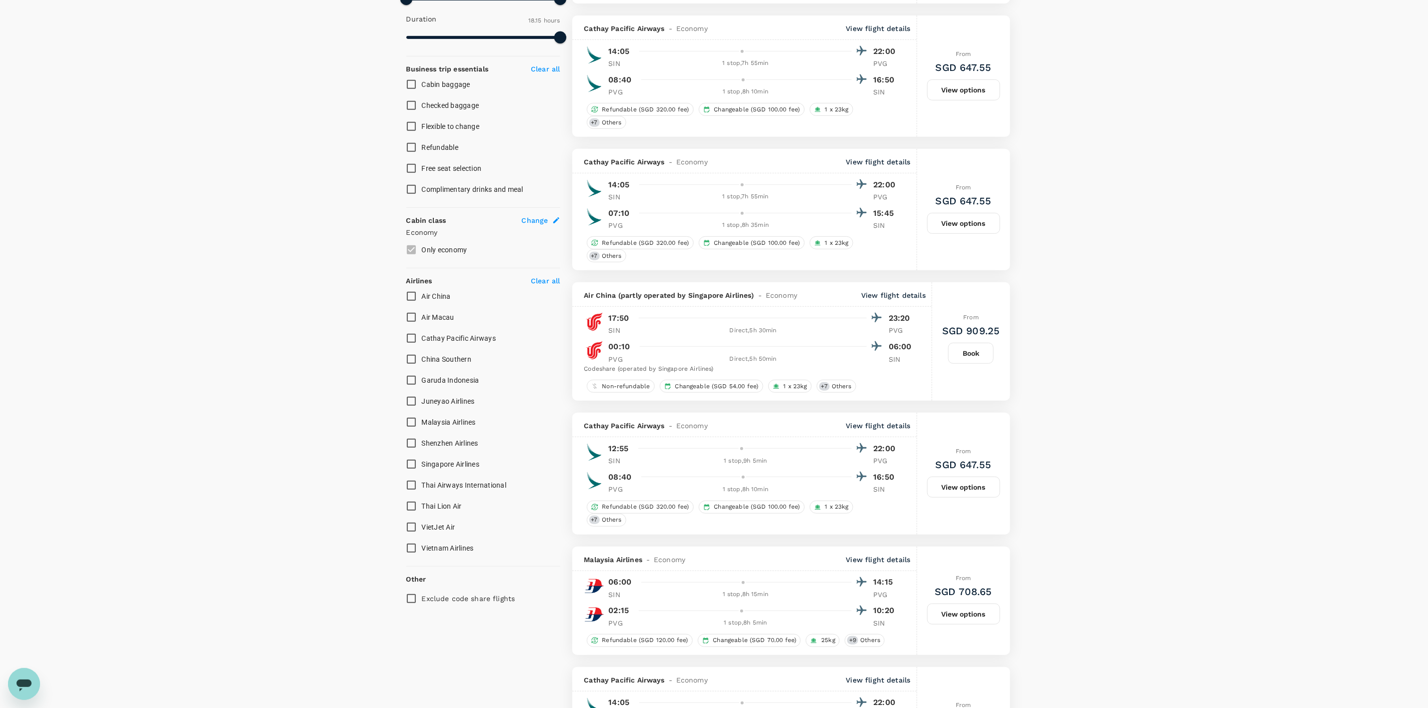
scroll to position [450, 0]
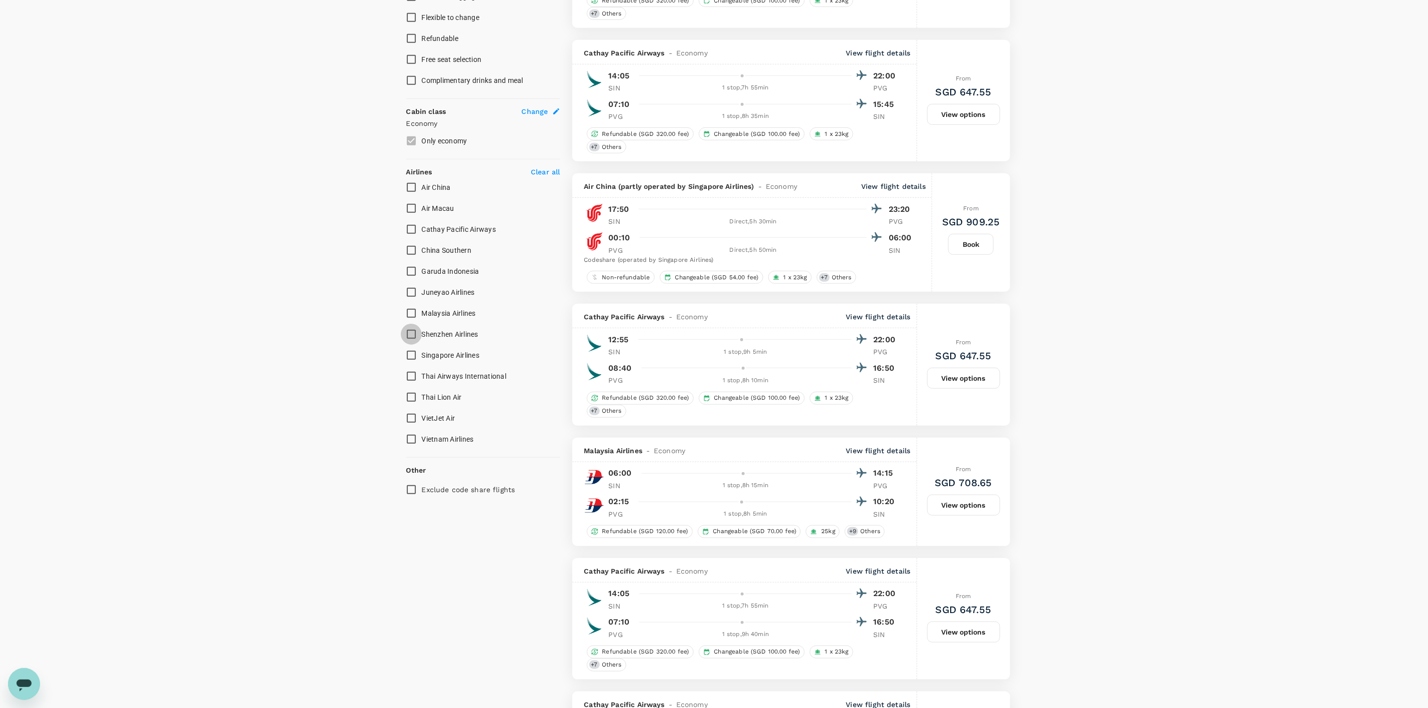
click at [411, 334] on input "Shenzhen Airlines" at bounding box center [411, 334] width 21 height 21
checkbox input "true"
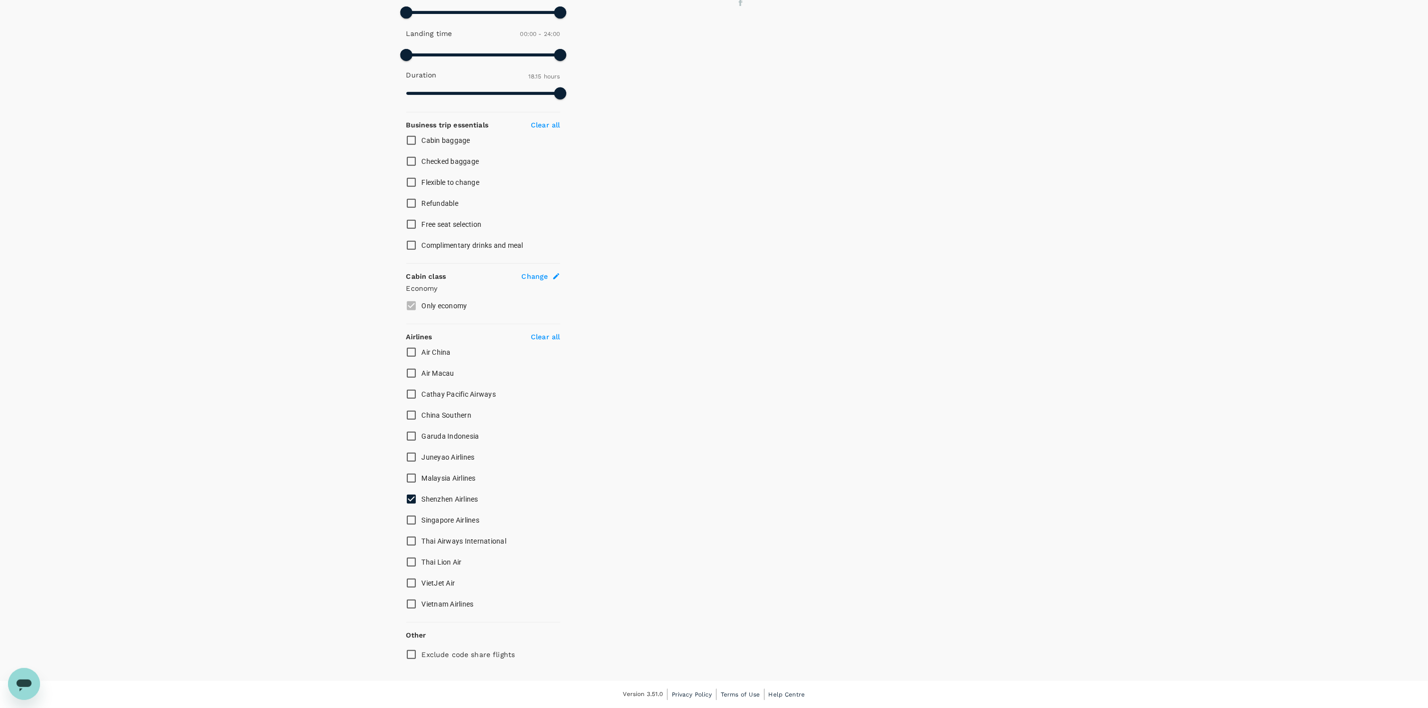
scroll to position [286, 0]
type input "1335"
checkbox input "false"
checkbox input "true"
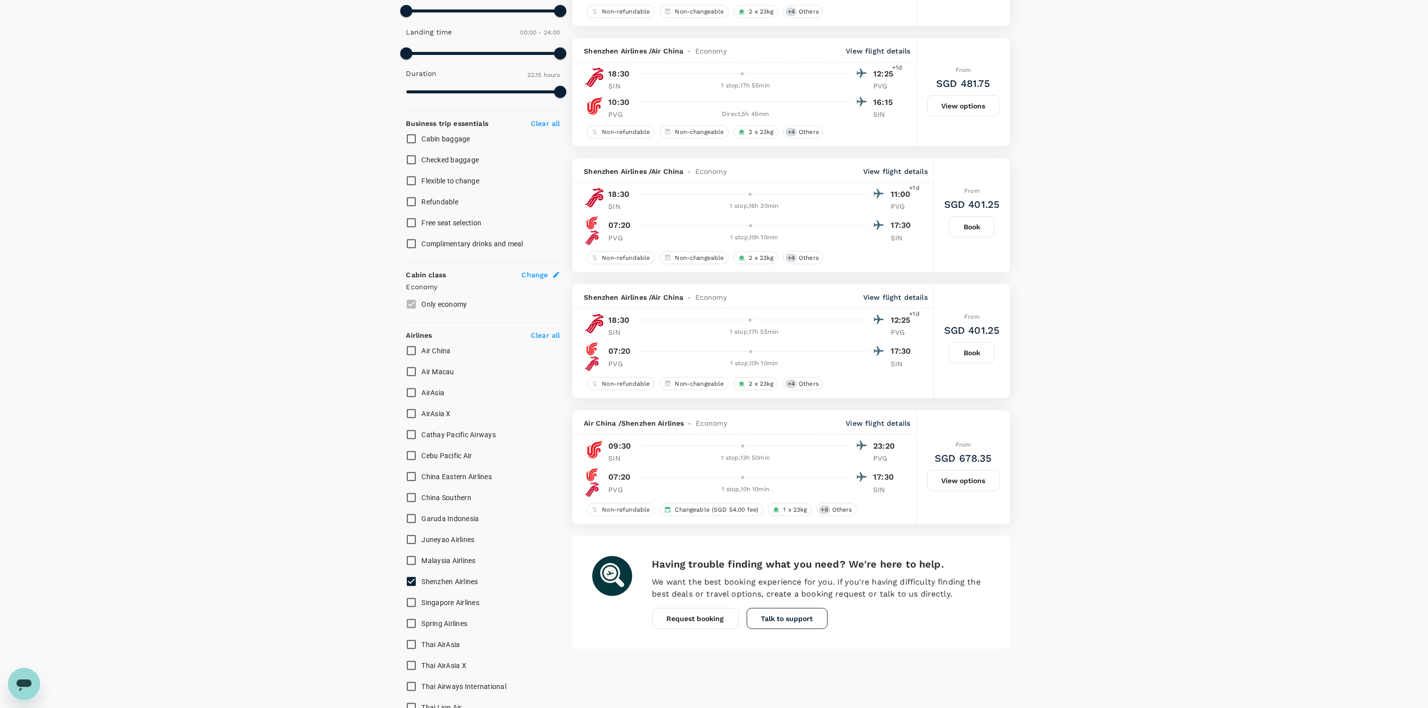
type input "SGD"
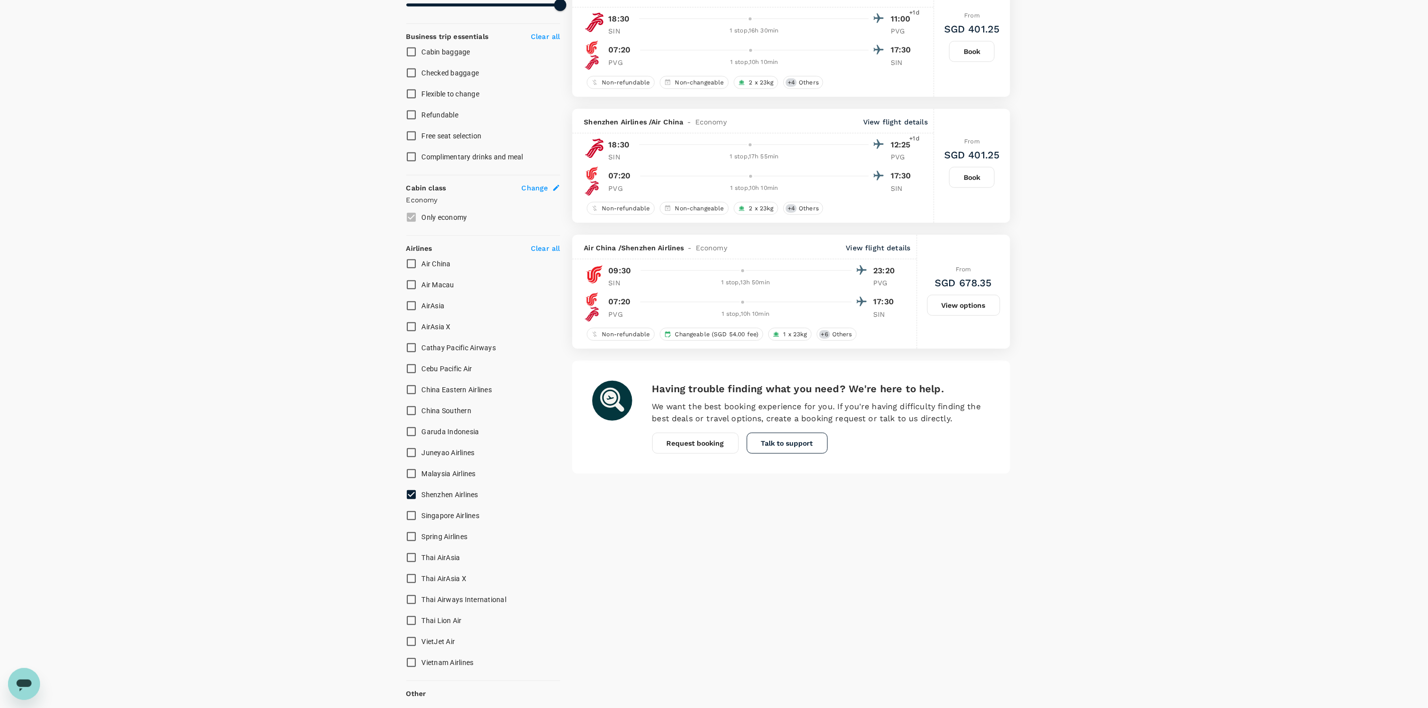
scroll to position [375, 0]
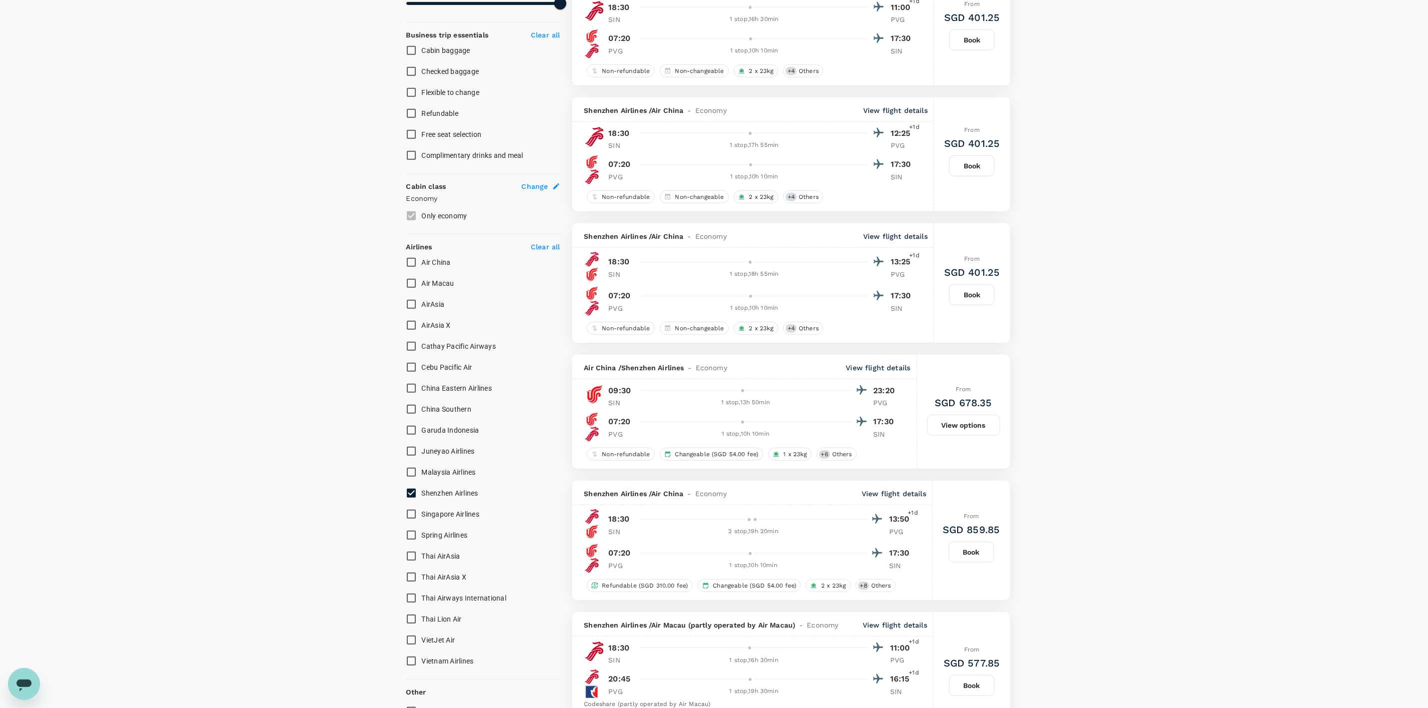
type input "1575"
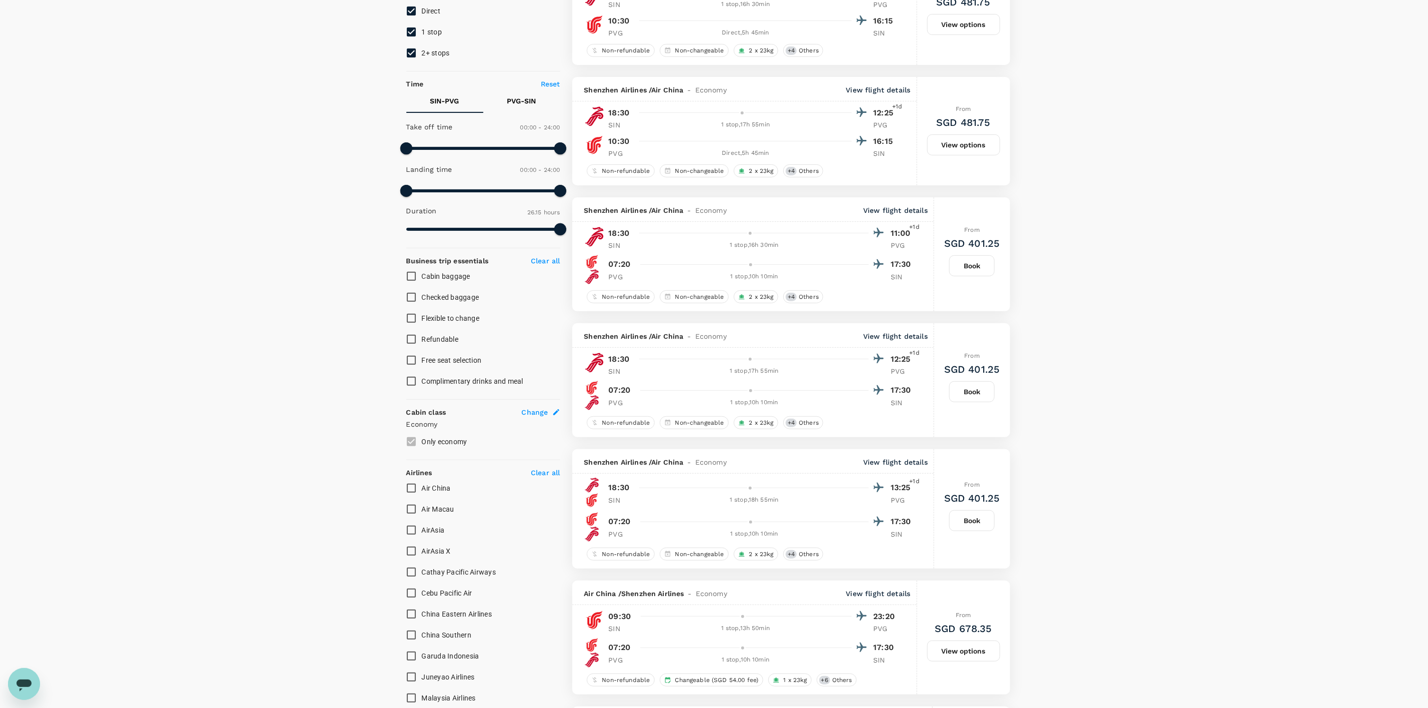
scroll to position [0, 0]
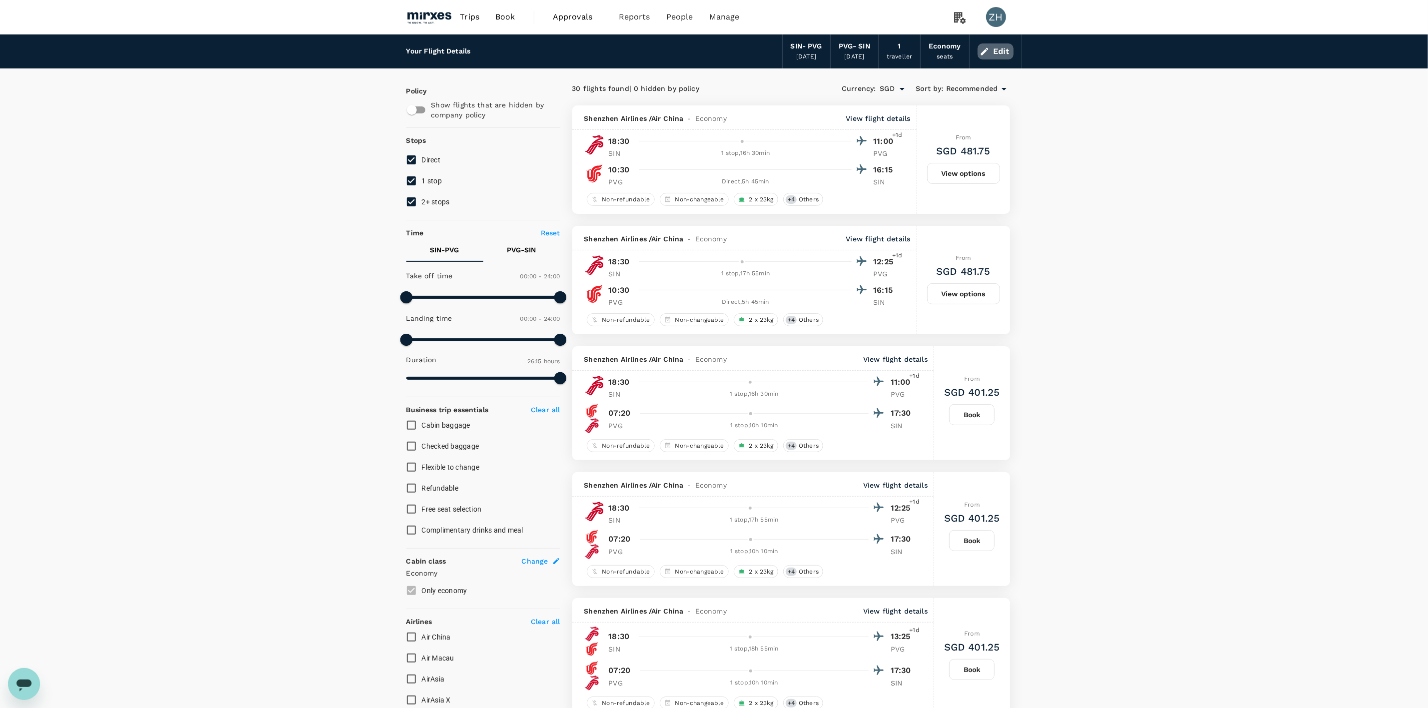
click at [1008, 53] on button "Edit" at bounding box center [996, 51] width 36 height 16
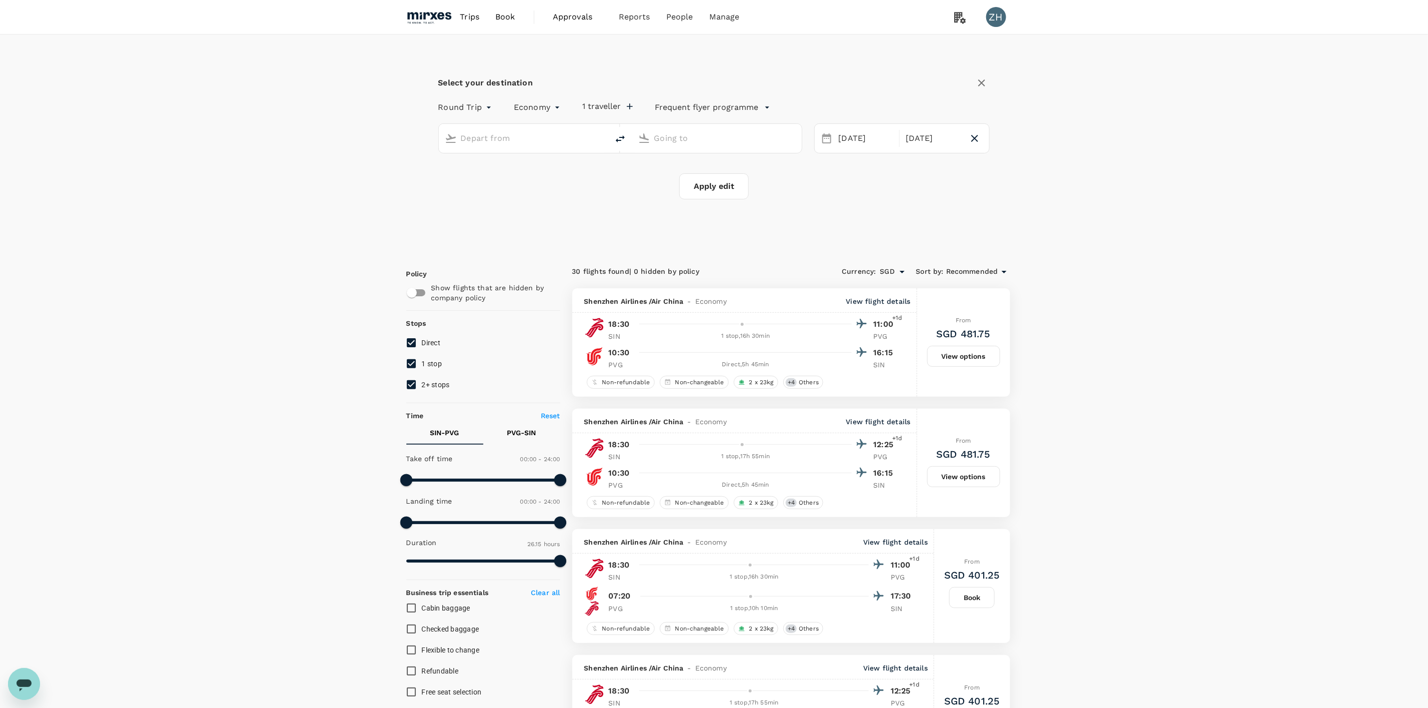
type input "Singapore Changi (SIN)"
click at [690, 135] on input "Shanghai Pudong Intl (PVG)" at bounding box center [717, 137] width 126 height 15
click at [752, 169] on div "Hangzhou Xiaoshan Intl HGH" at bounding box center [725, 176] width 214 height 15
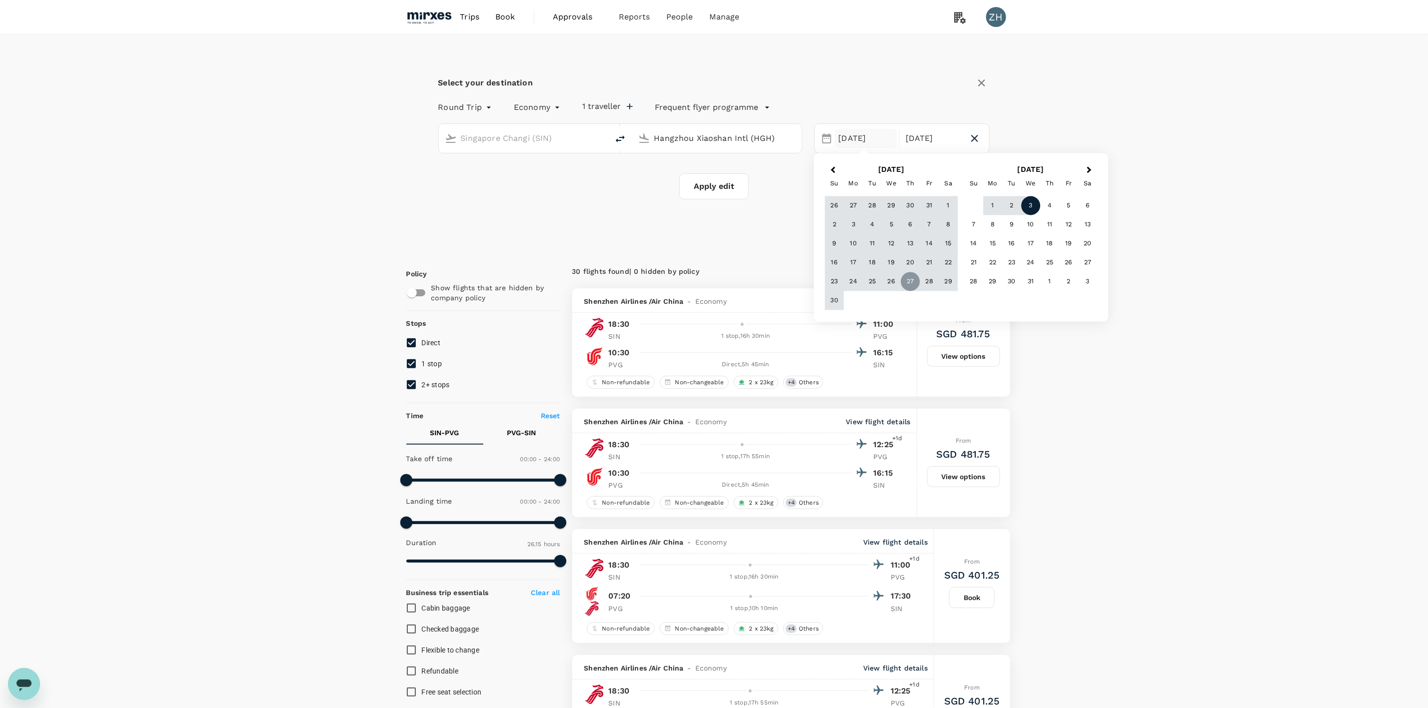
type input "Hangzhou Xiaoshan Intl (HGH)"
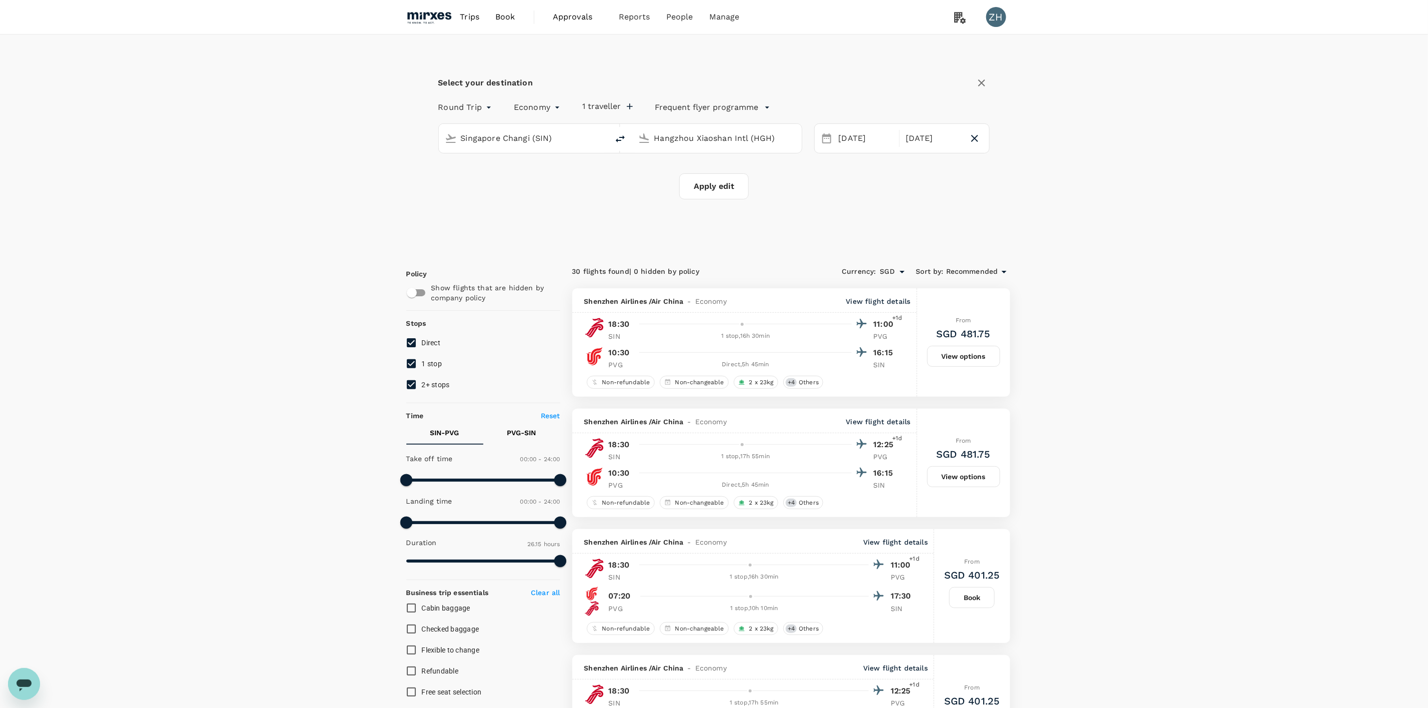
click at [726, 189] on button "Apply edit" at bounding box center [713, 186] width 69 height 26
checkbox input "false"
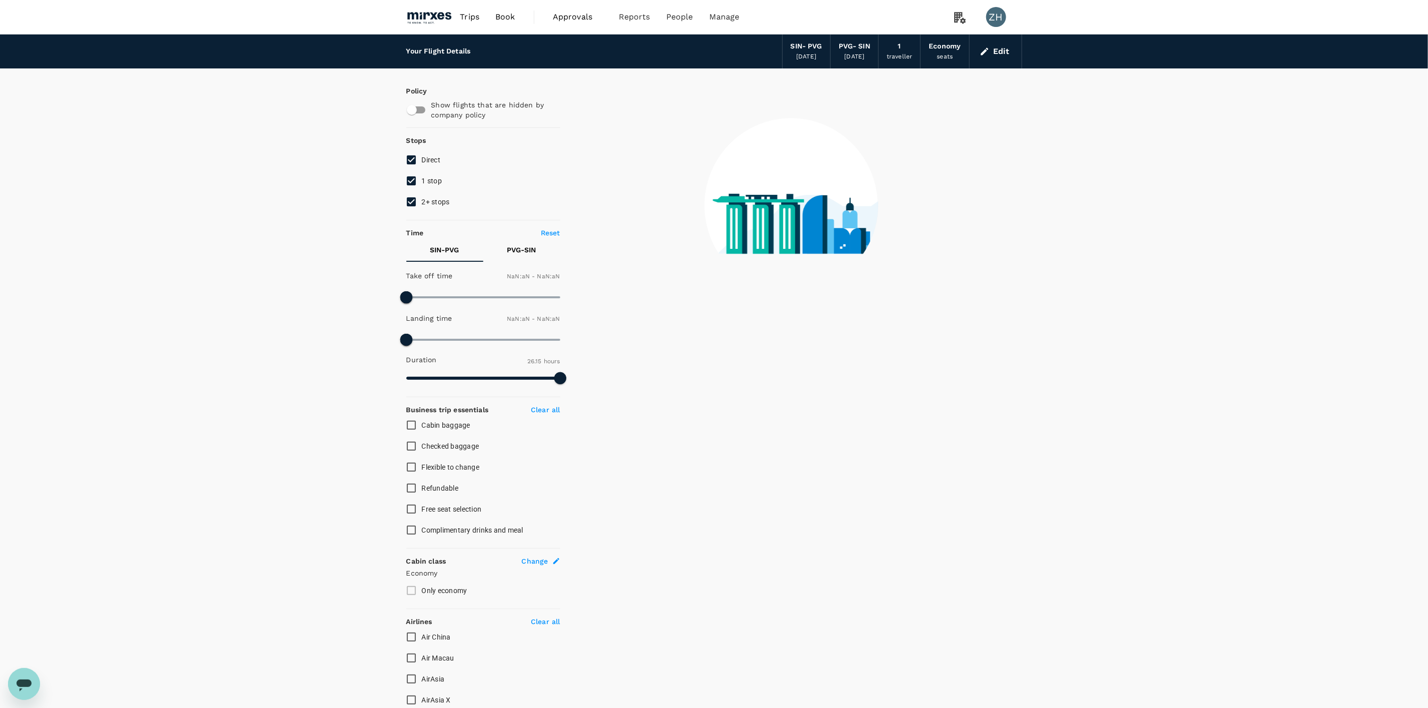
checkbox input "false"
type input "1440"
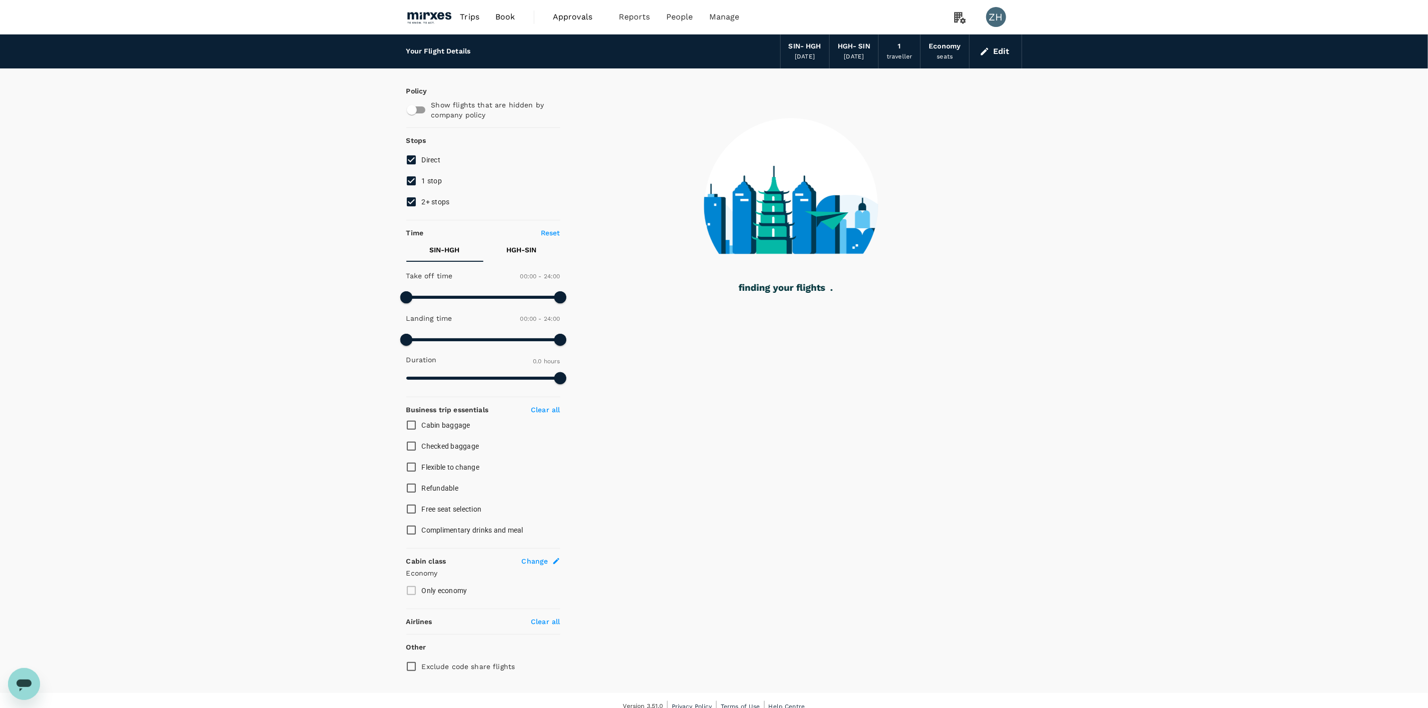
type input "845"
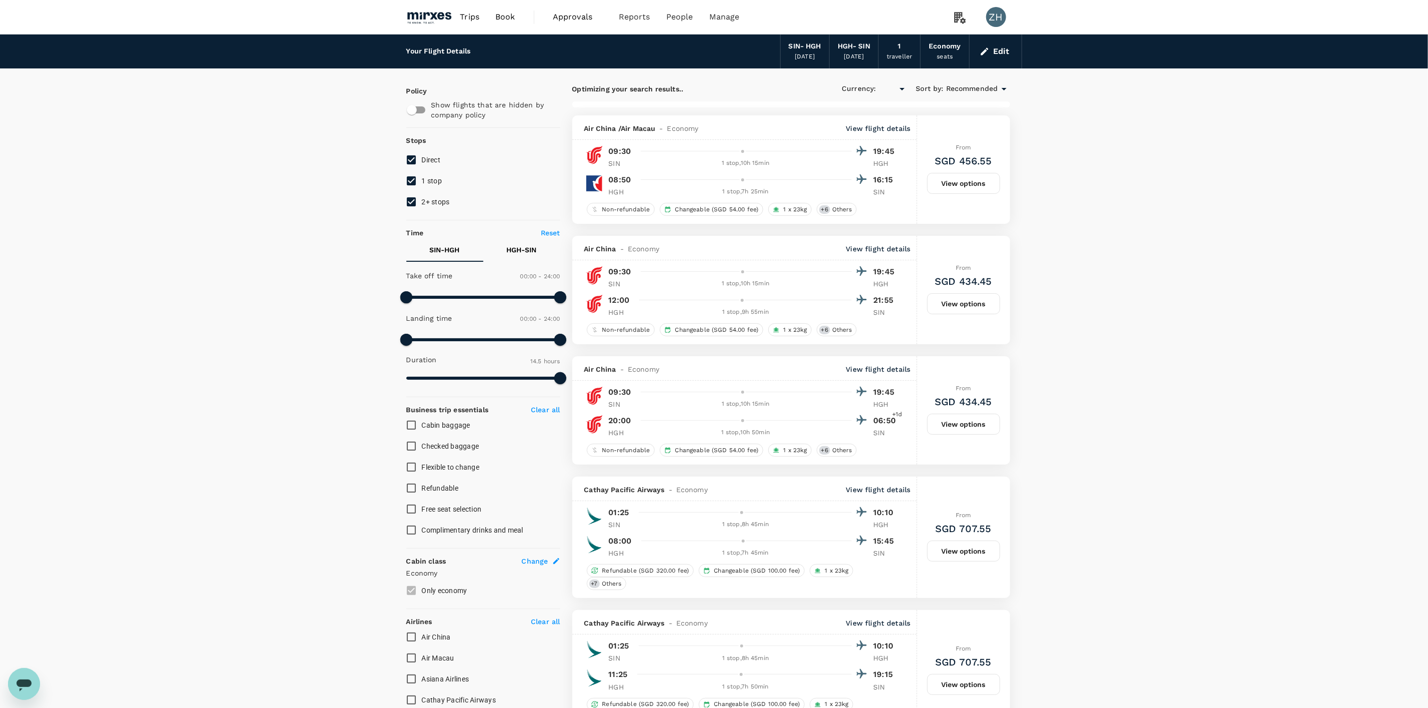
checkbox input "true"
type input "SGD"
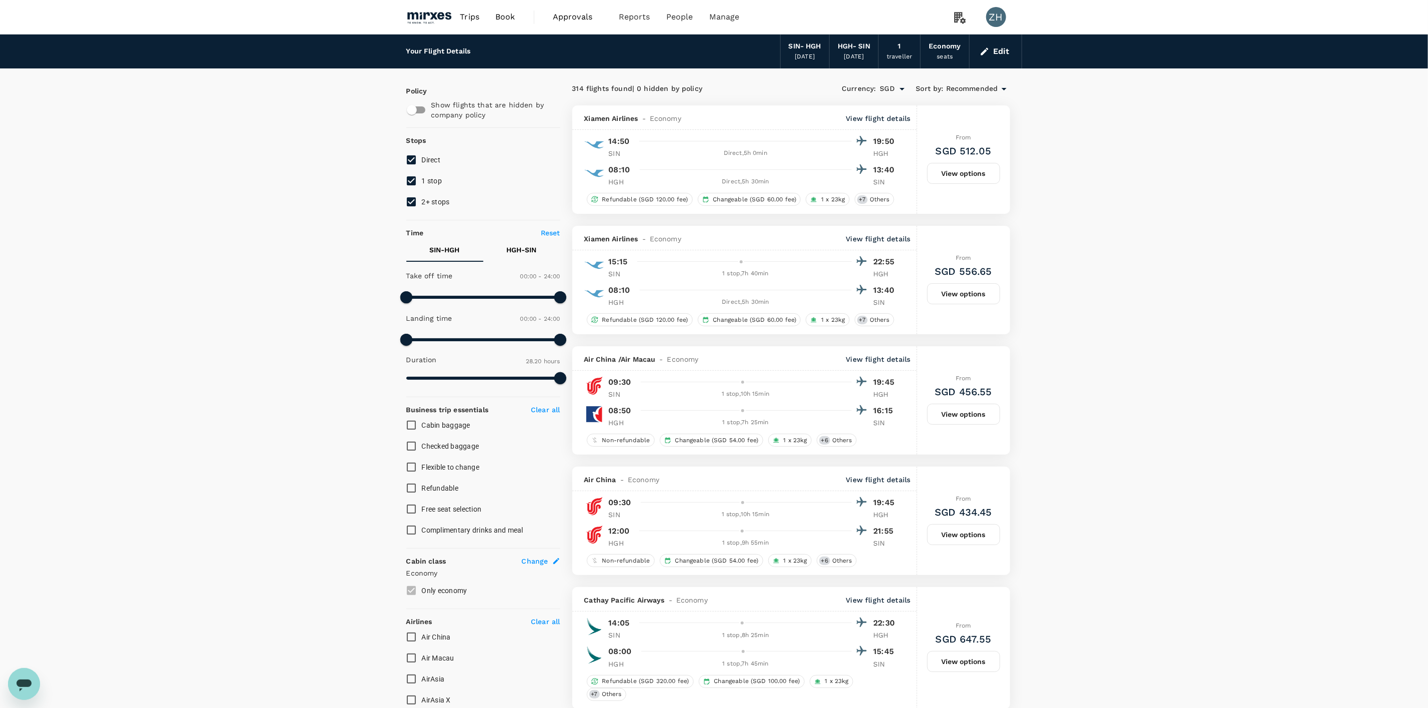
type input "1700"
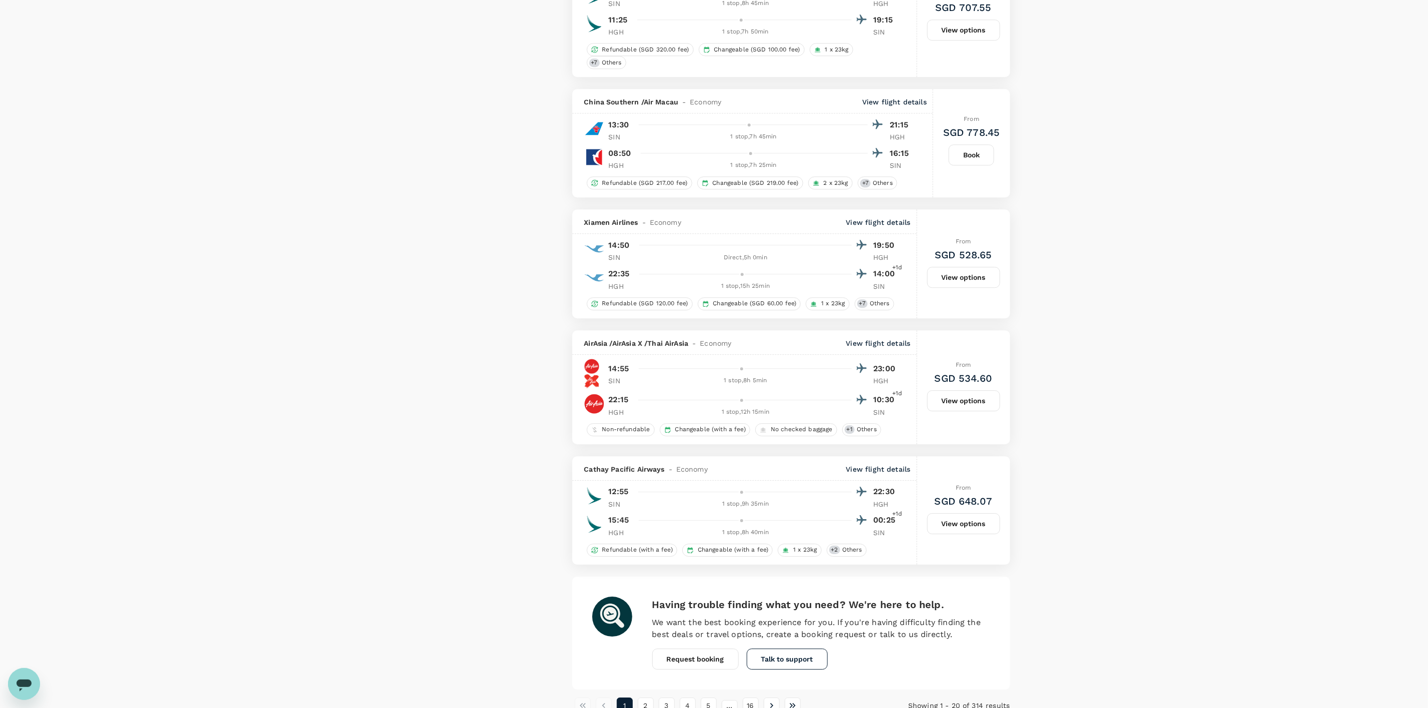
scroll to position [2125, 0]
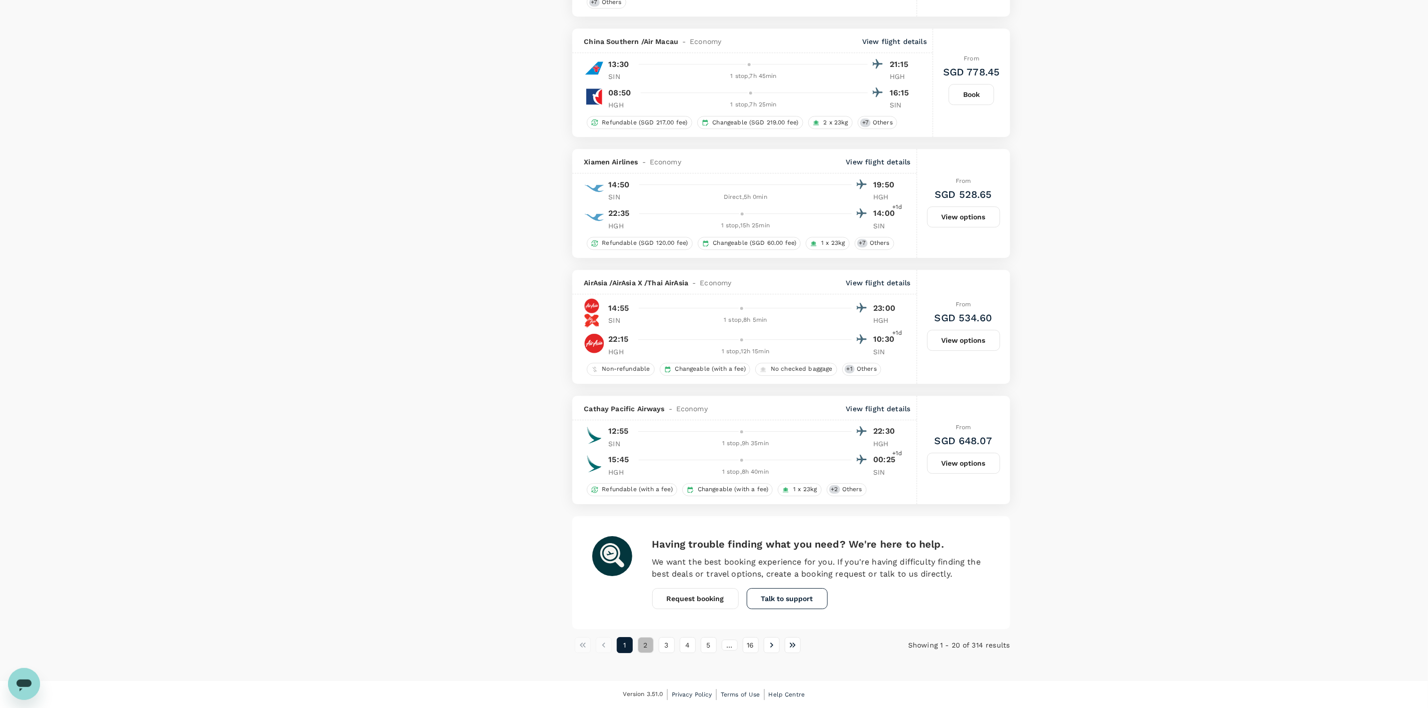
click at [648, 648] on button "2" at bounding box center [646, 645] width 16 height 16
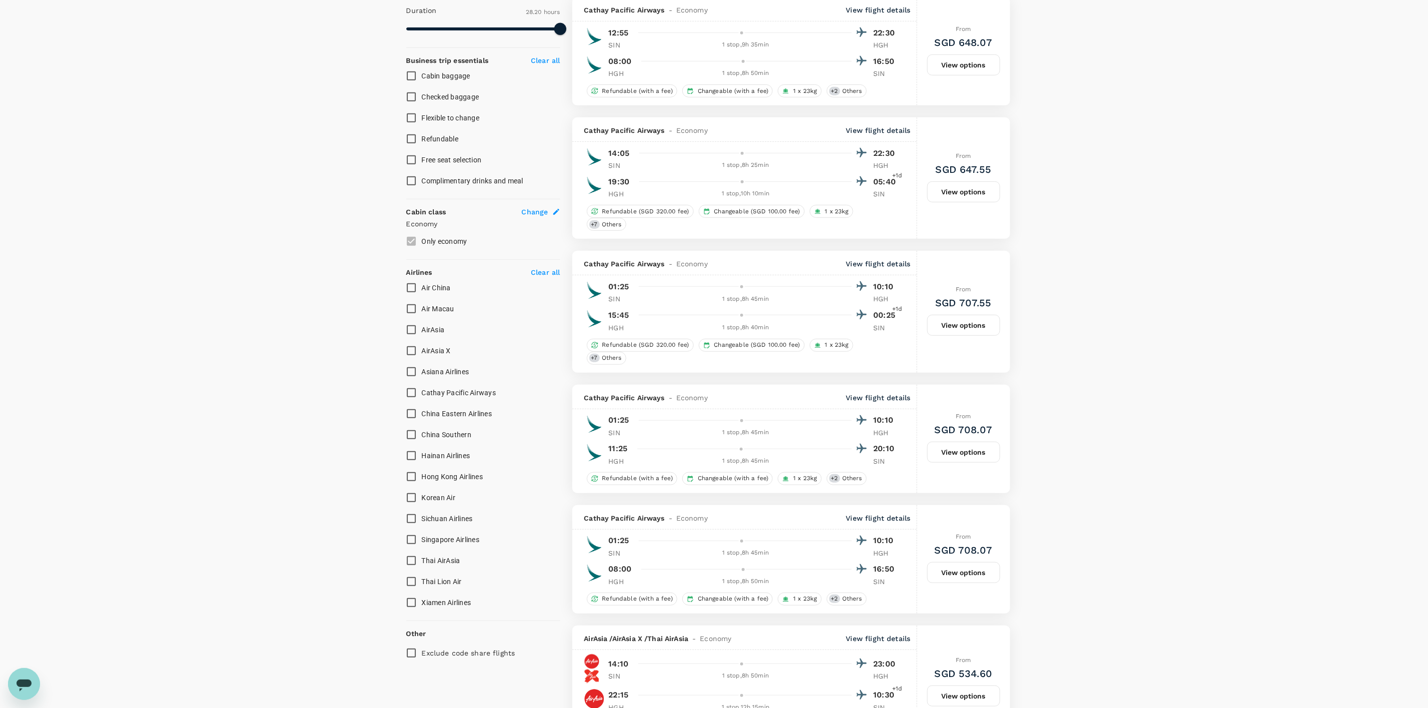
scroll to position [0, 0]
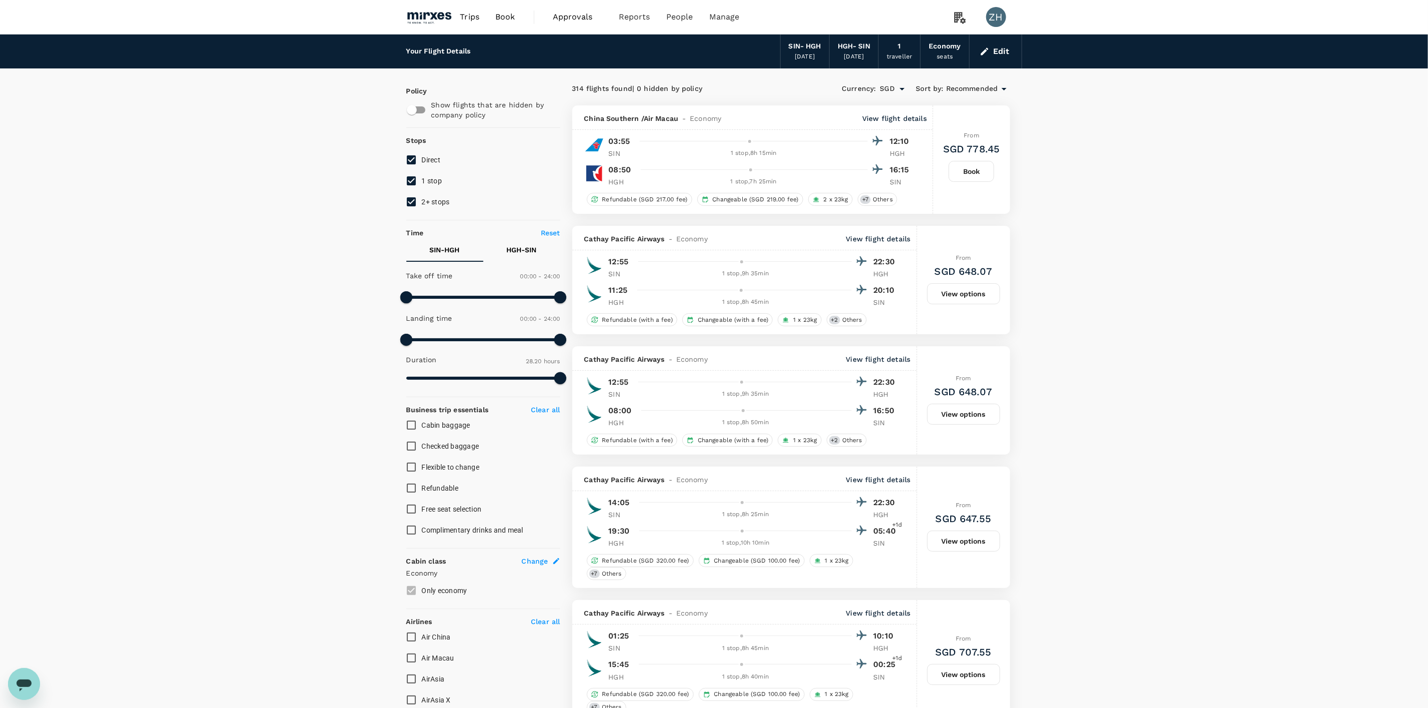
click at [410, 202] on input "2+ stops" at bounding box center [411, 201] width 21 height 21
checkbox input "false"
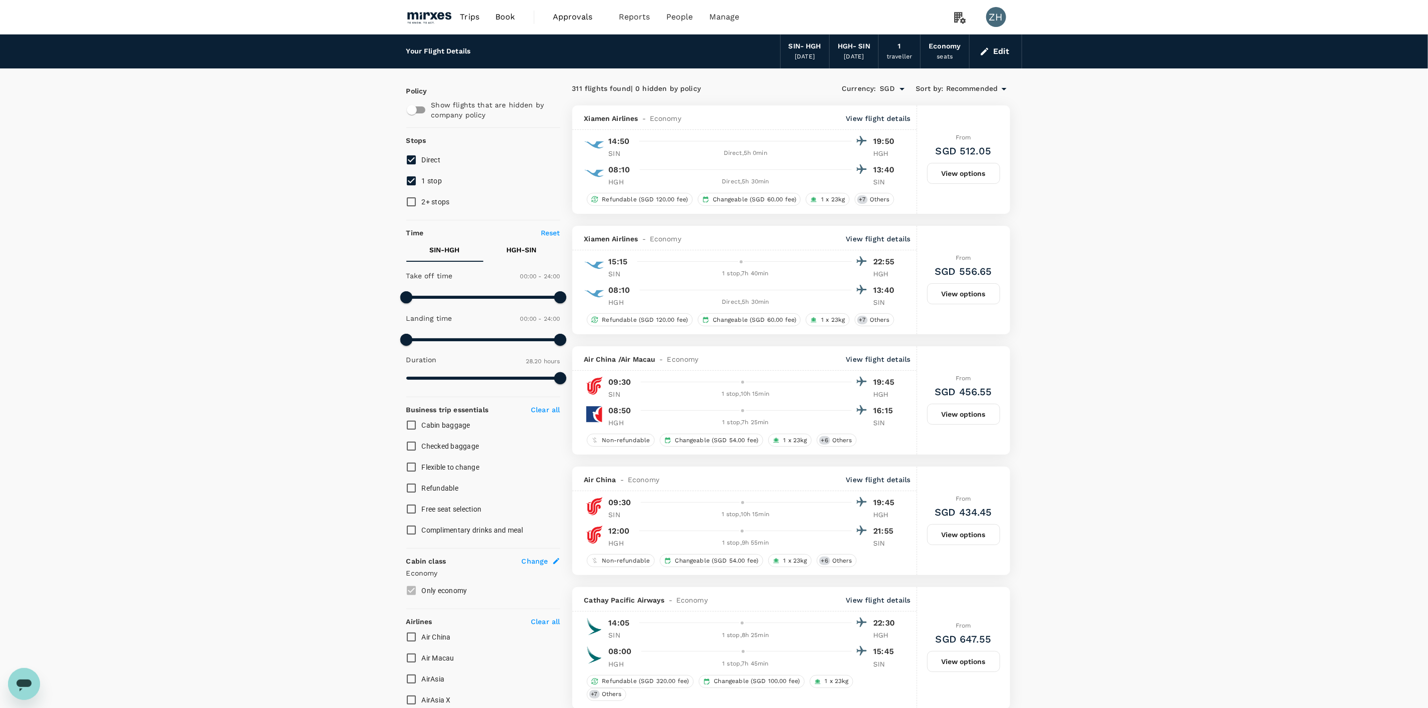
type input "SGD"
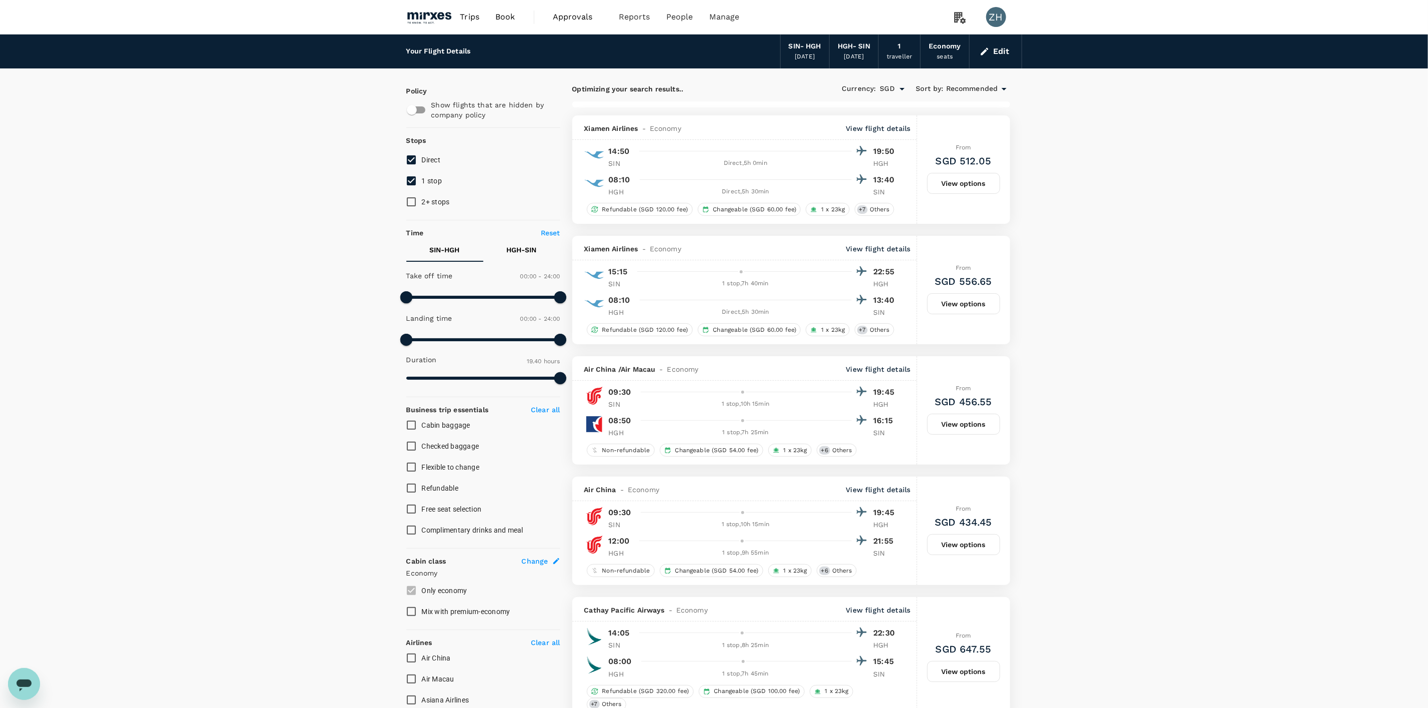
type input "1700"
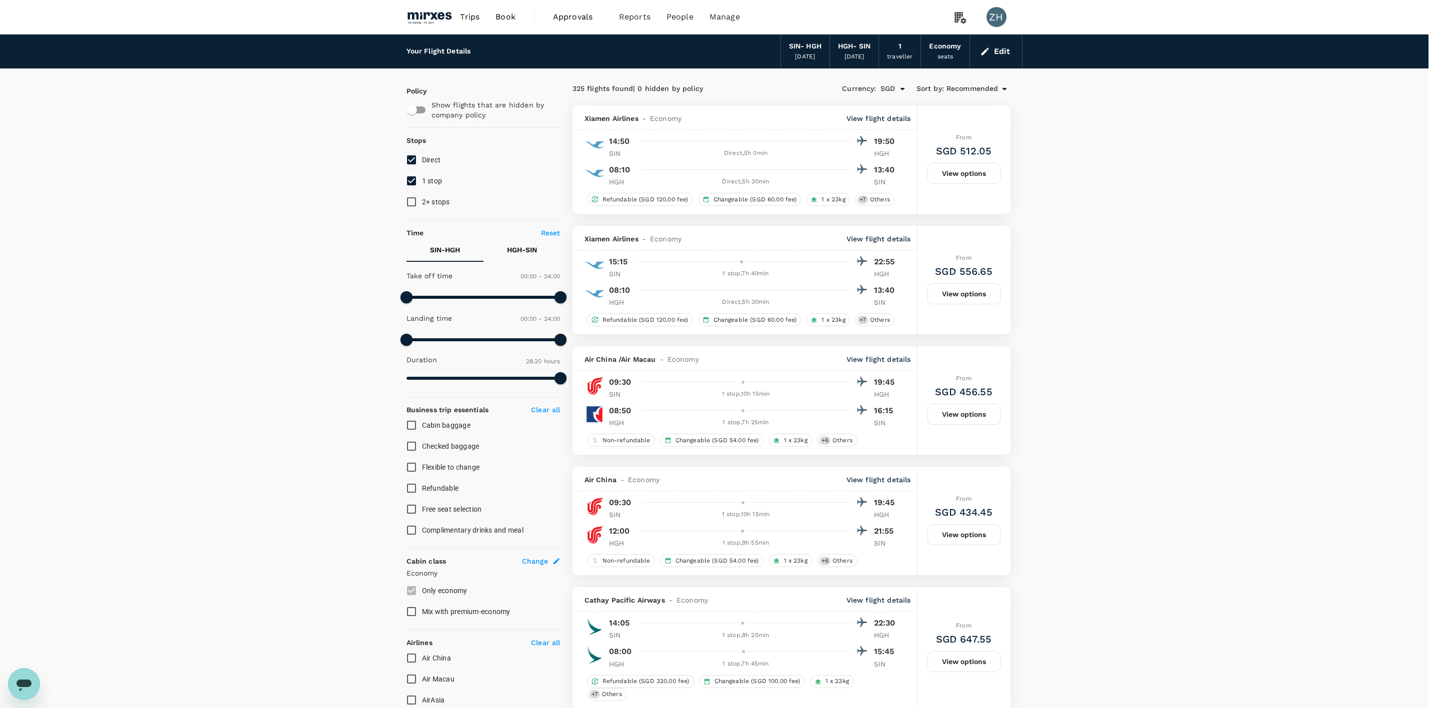
drag, startPoint x: 753, startPoint y: 396, endPoint x: 804, endPoint y: 378, distance: 53.6
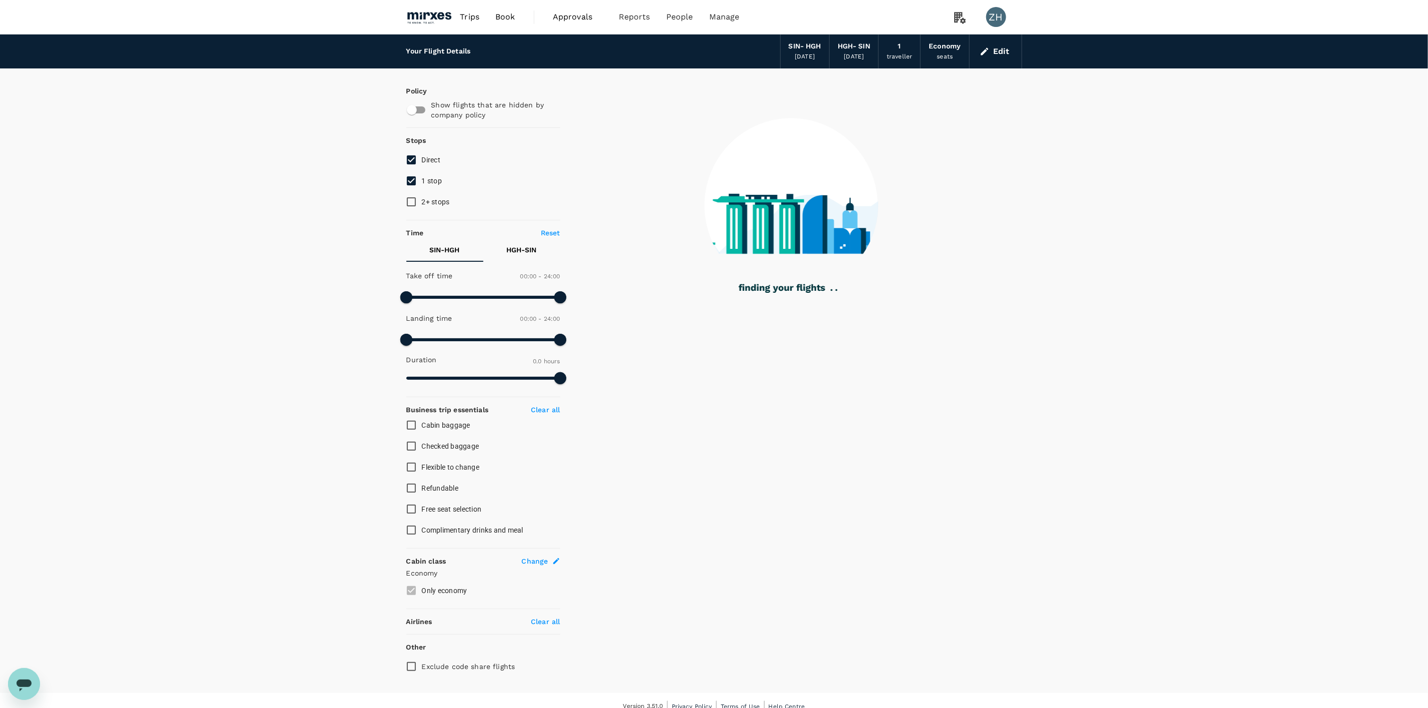
click at [986, 49] on icon "button" at bounding box center [985, 51] width 10 height 10
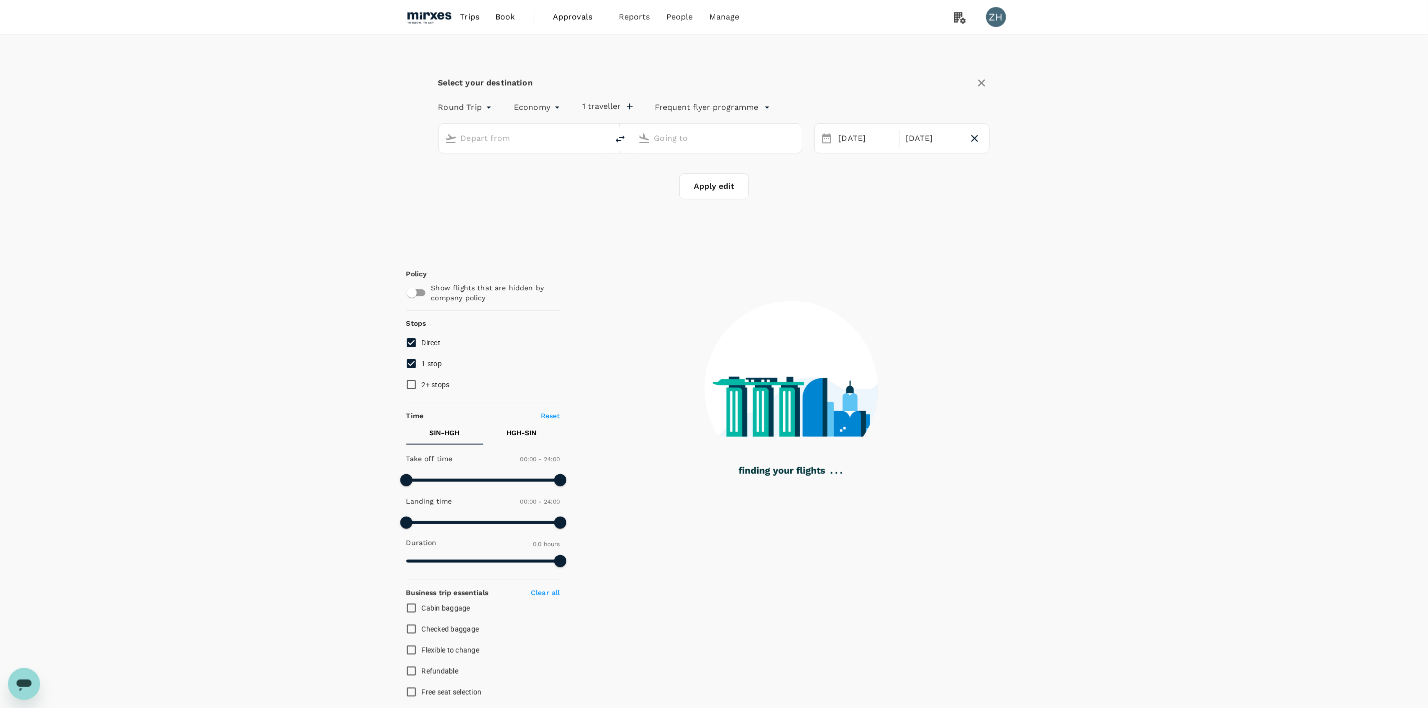
type input "Singapore Changi (SIN)"
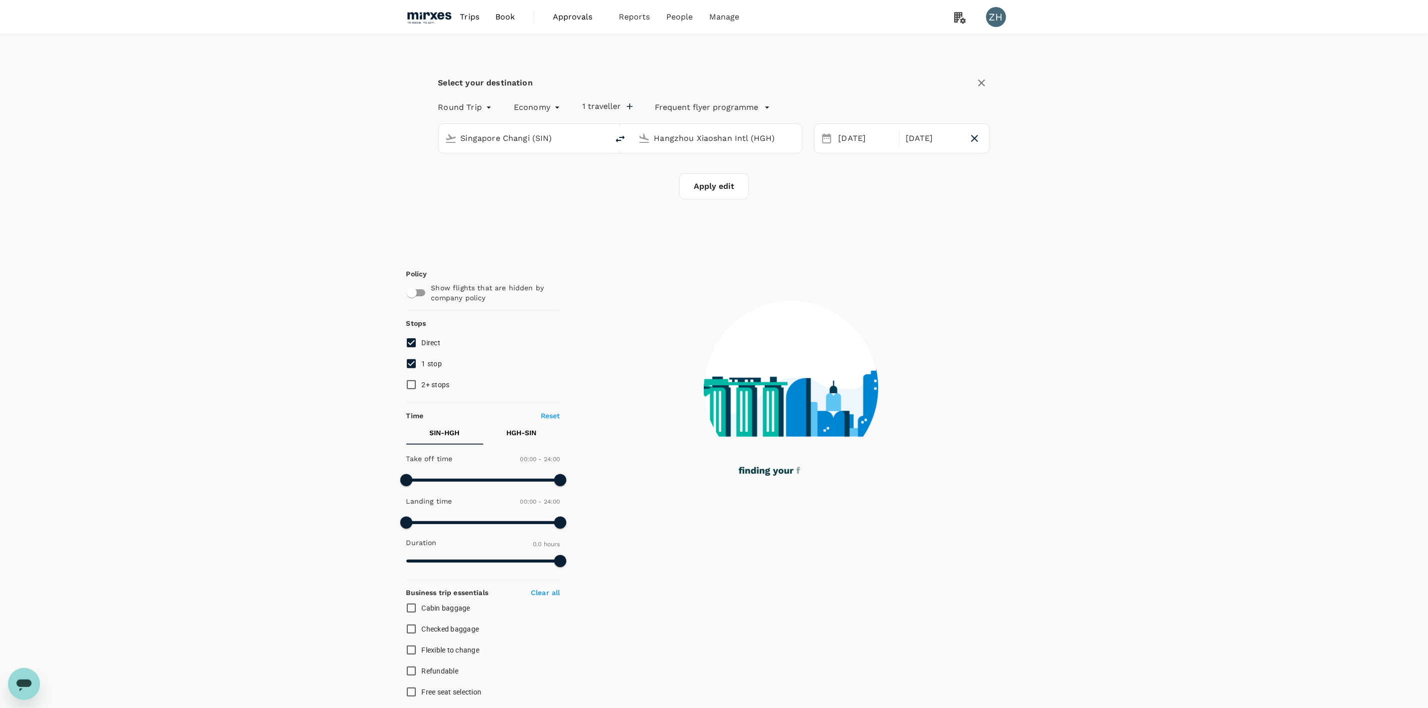
click at [755, 138] on input "Hangzhou Xiaoshan Intl (HGH)" at bounding box center [717, 137] width 126 height 15
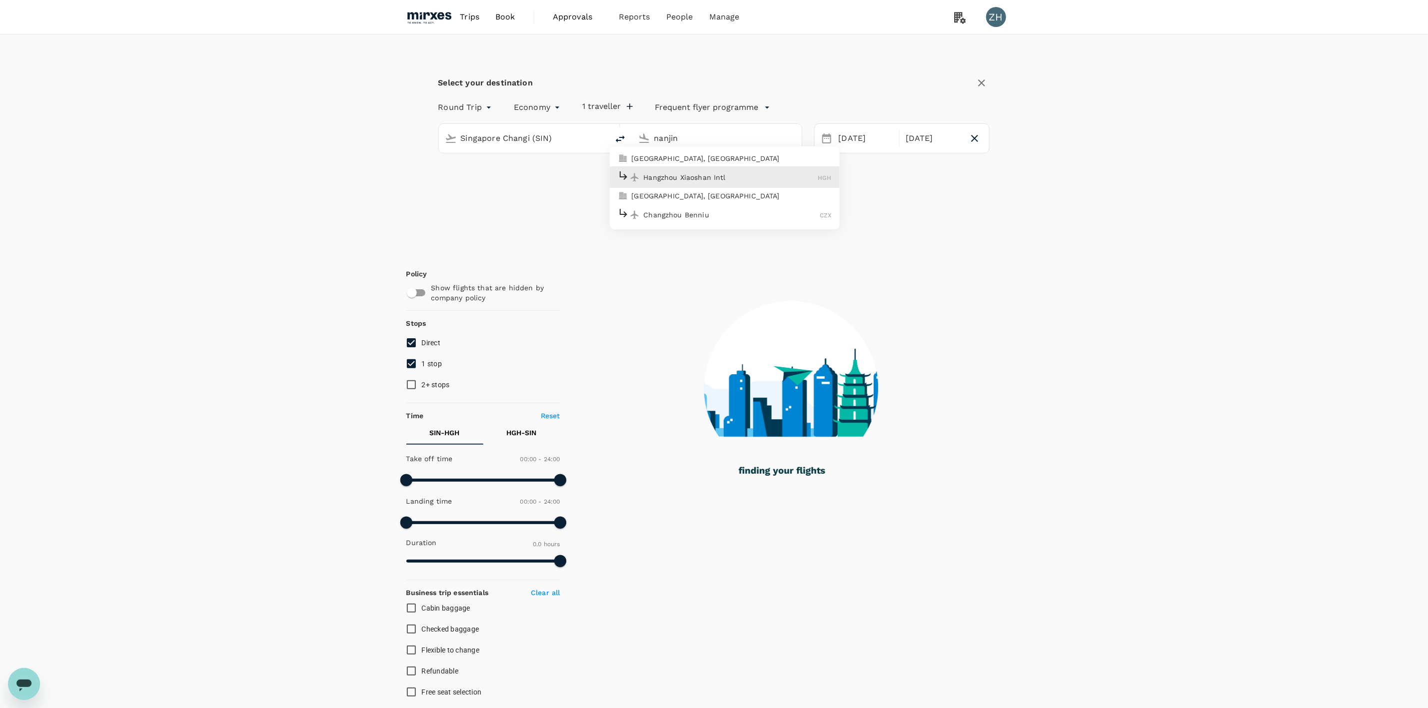
type input "nanjing"
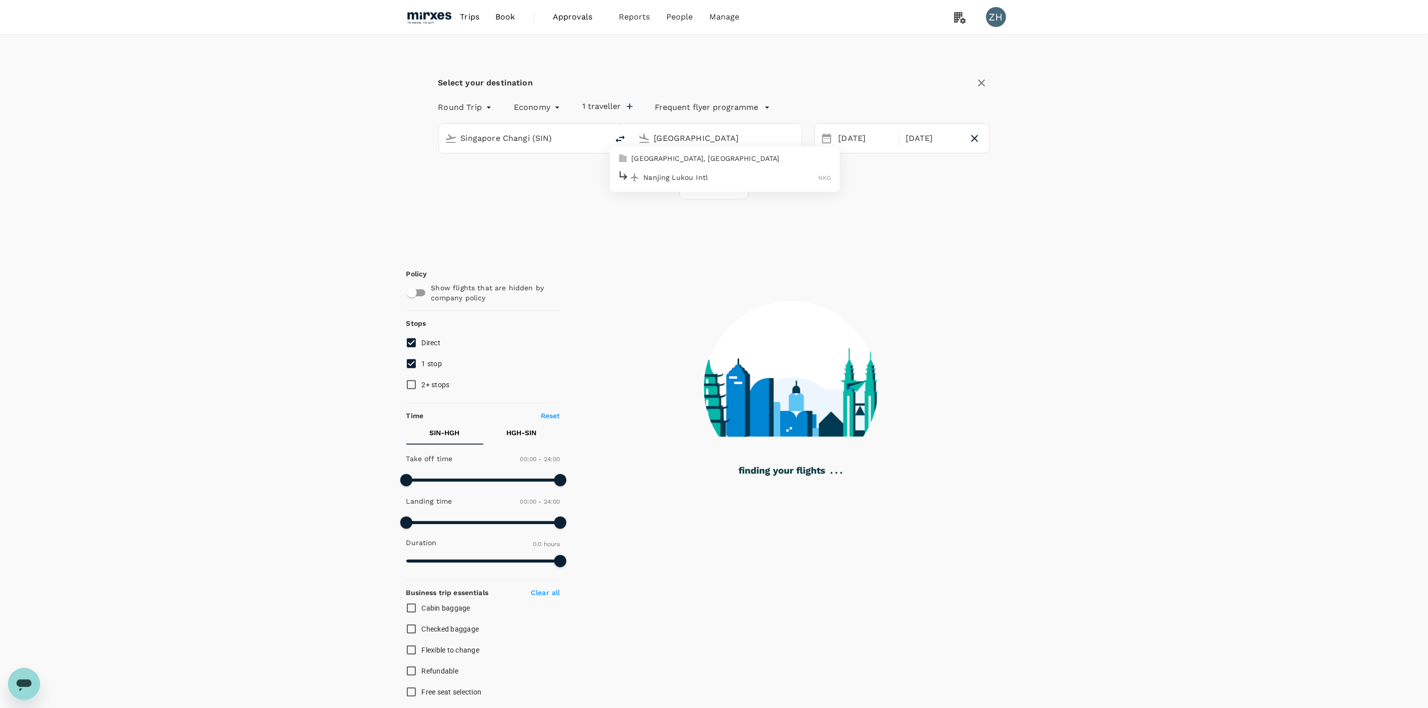
type input "1180"
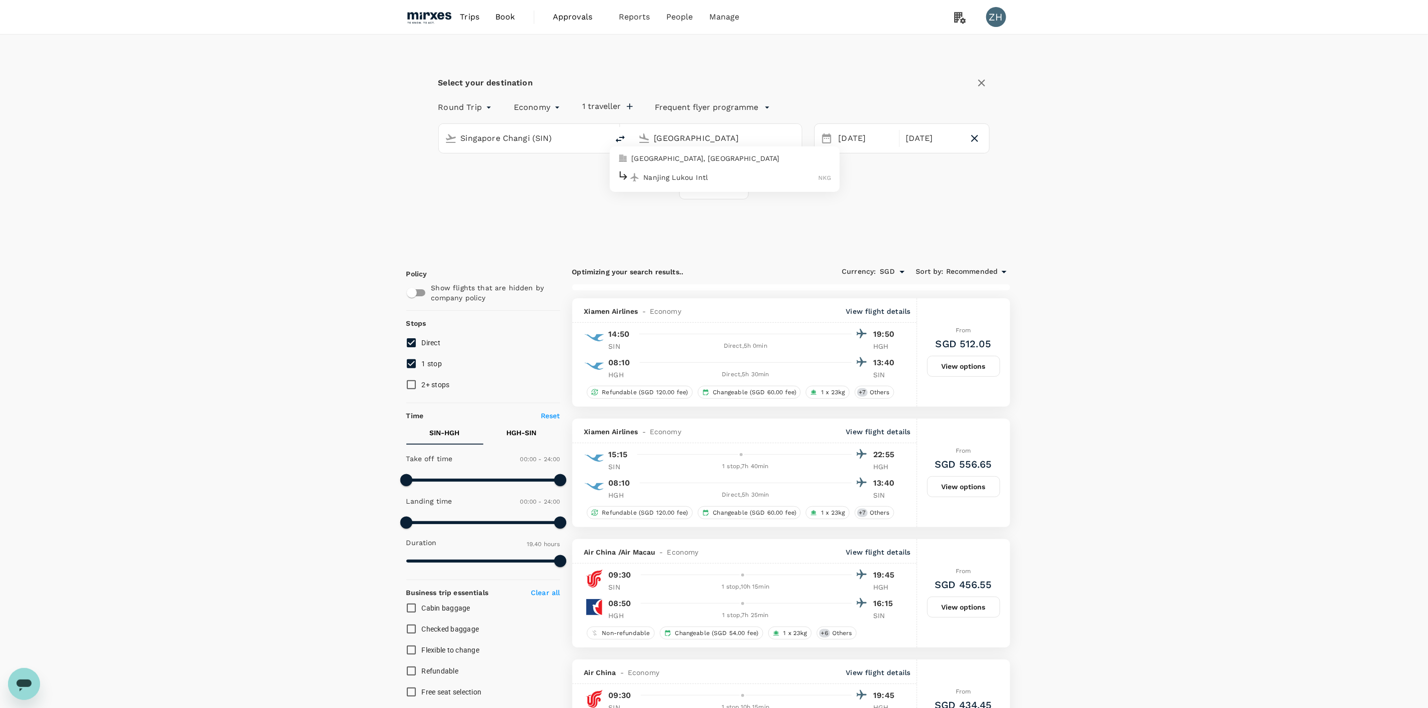
click at [744, 156] on p "Nanjing, China" at bounding box center [732, 158] width 200 height 10
type input "Nanjing, China (any)"
click at [910, 282] on div "27" at bounding box center [910, 281] width 19 height 19
click at [888, 206] on div "3" at bounding box center [891, 205] width 19 height 19
click at [729, 190] on button "Apply edit" at bounding box center [713, 186] width 69 height 26
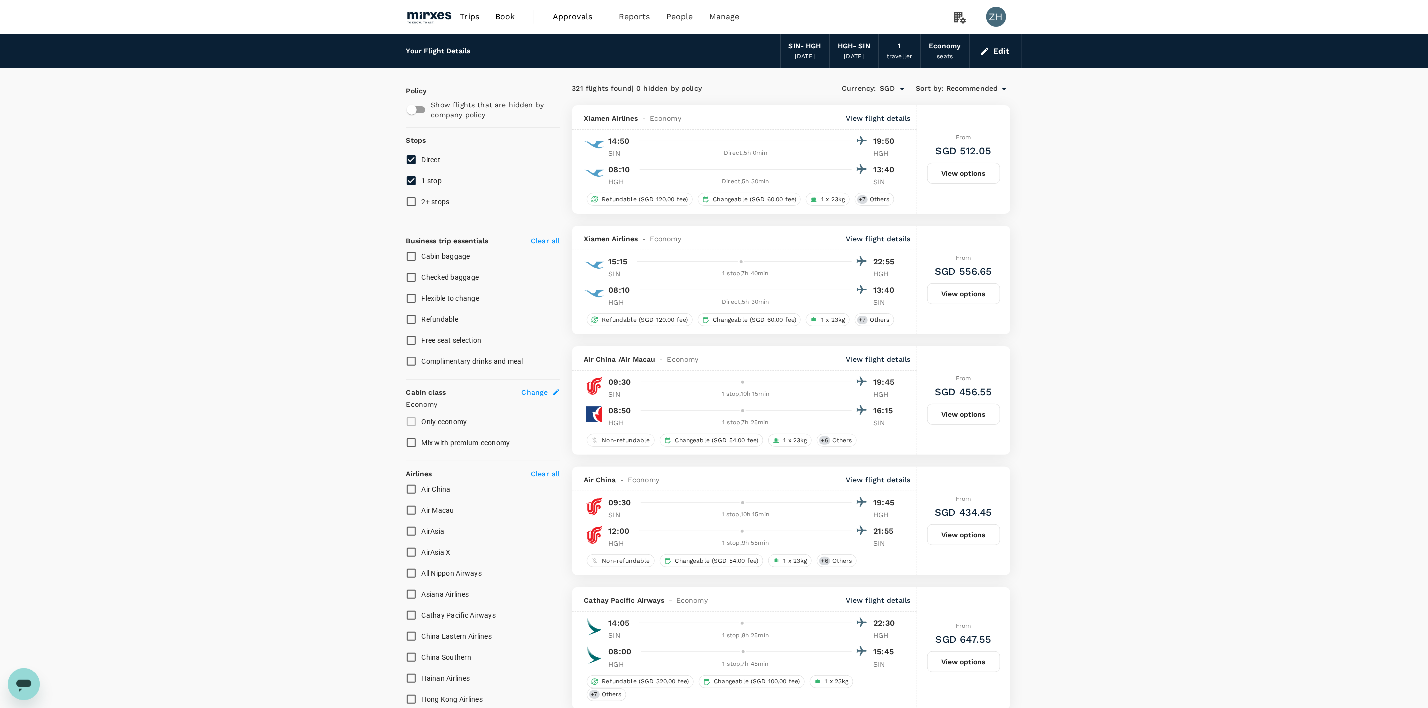
checkbox input "false"
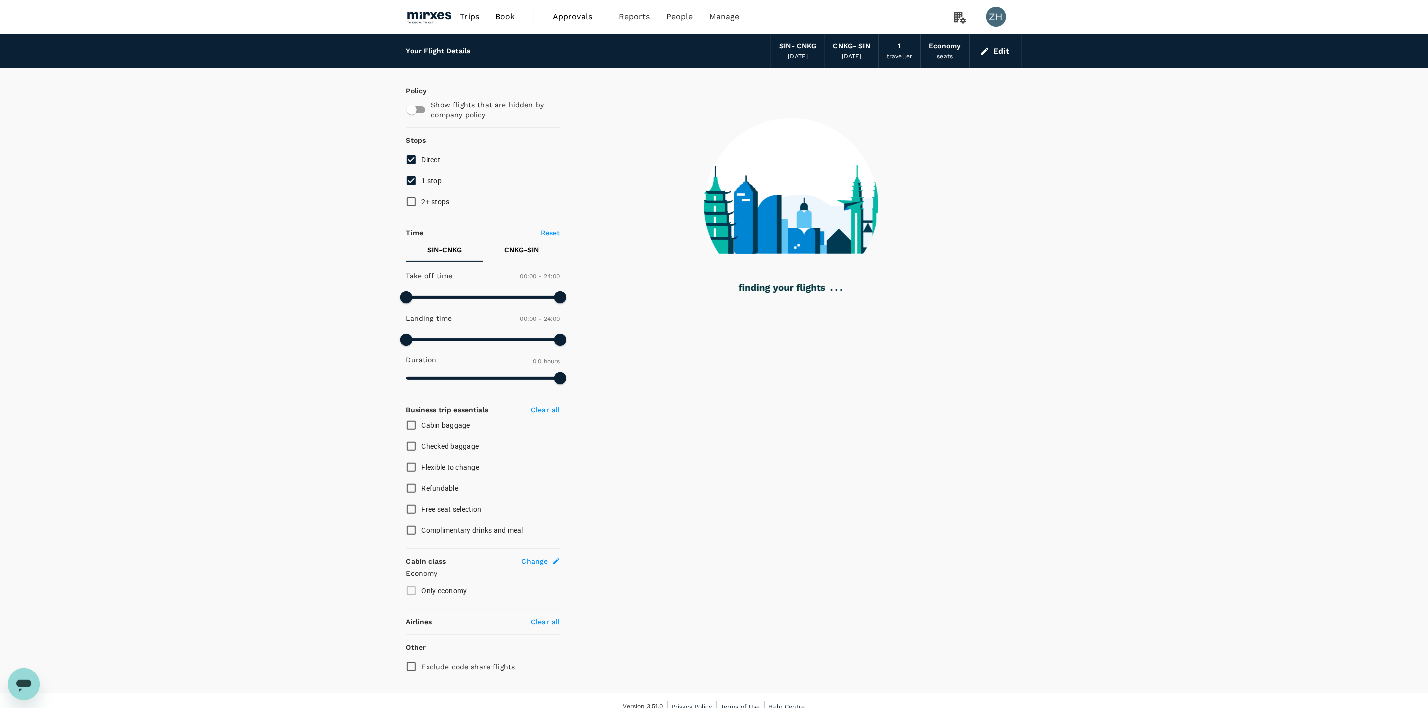
scroll to position [13, 0]
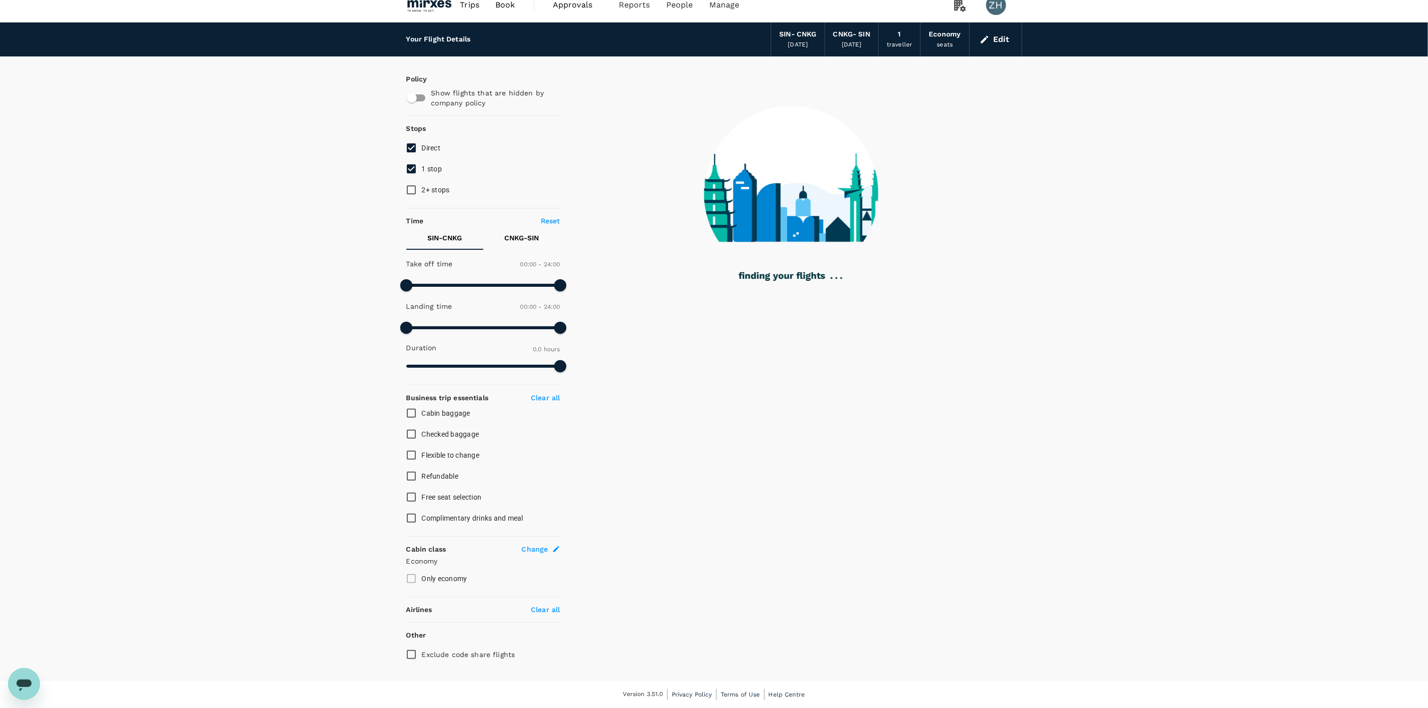
type input "1185"
checkbox input "true"
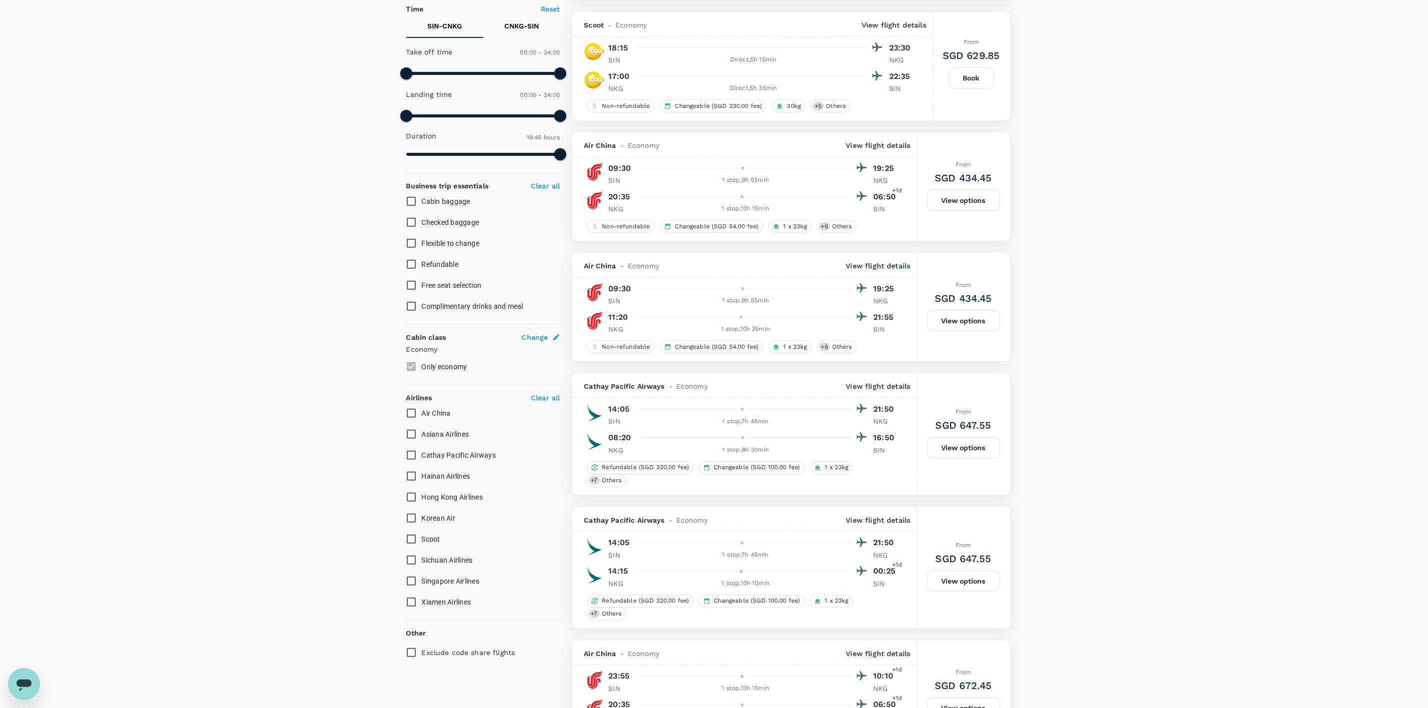
scroll to position [225, 0]
type input "1445"
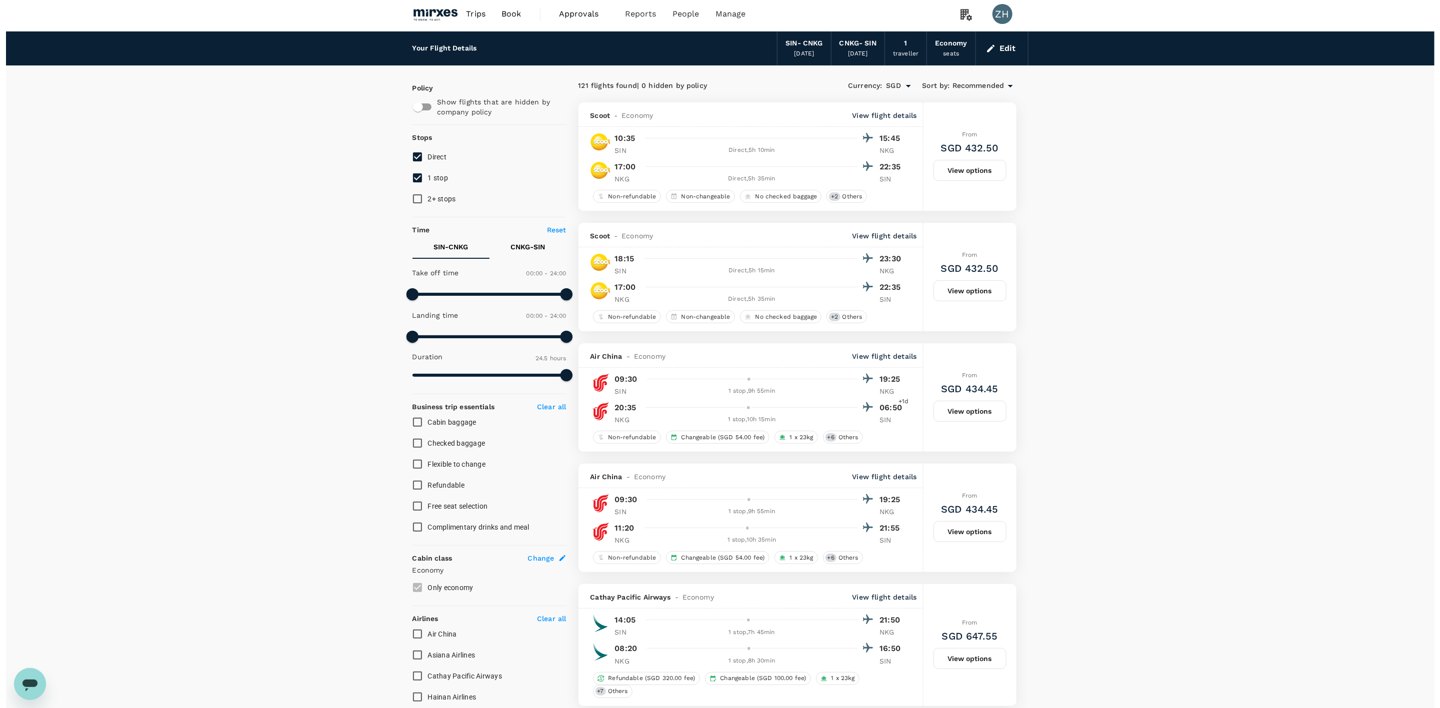
scroll to position [0, 0]
